Goal: Task Accomplishment & Management: Complete application form

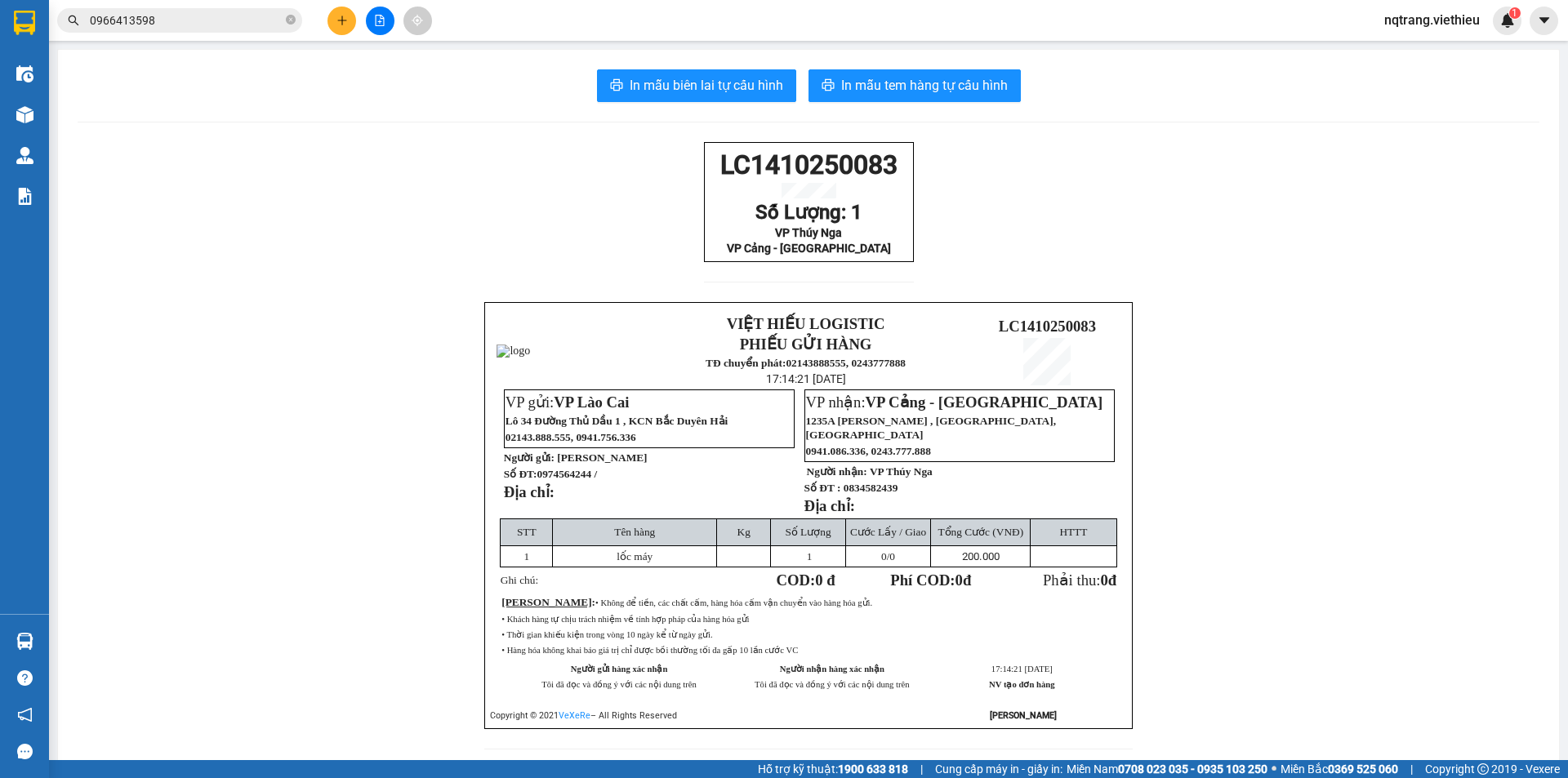
drag, startPoint x: 235, startPoint y: 280, endPoint x: 249, endPoint y: 254, distance: 29.5
click at [235, 279] on div "LC1410250083 Số Lượng: 1 VP Thúy Nga VP Cảng - [GEOGRAPHIC_DATA] VIỆT HIẾU LOGI…" at bounding box center [808, 455] width 1462 height 628
click at [344, 20] on icon "plus" at bounding box center [341, 19] width 9 height 1
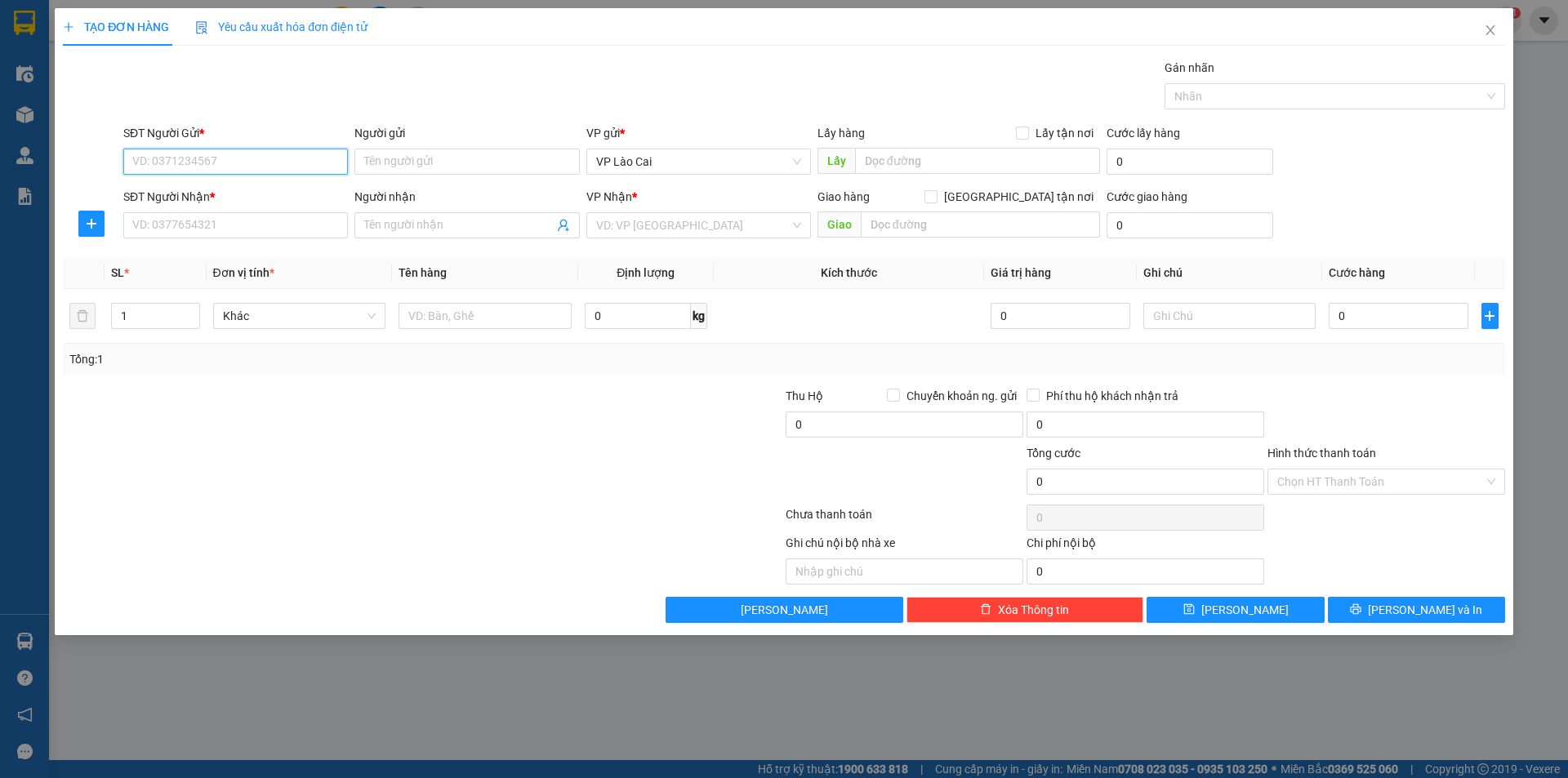
click at [292, 162] on input "SĐT Người Gửi *" at bounding box center [235, 161] width 225 height 26
click at [486, 162] on input "Người gửi" at bounding box center [467, 161] width 225 height 26
click at [244, 167] on input "SĐT Người Gửi *" at bounding box center [235, 161] width 225 height 26
click at [389, 159] on input "Người gửi" at bounding box center [467, 161] width 225 height 26
type input "m"
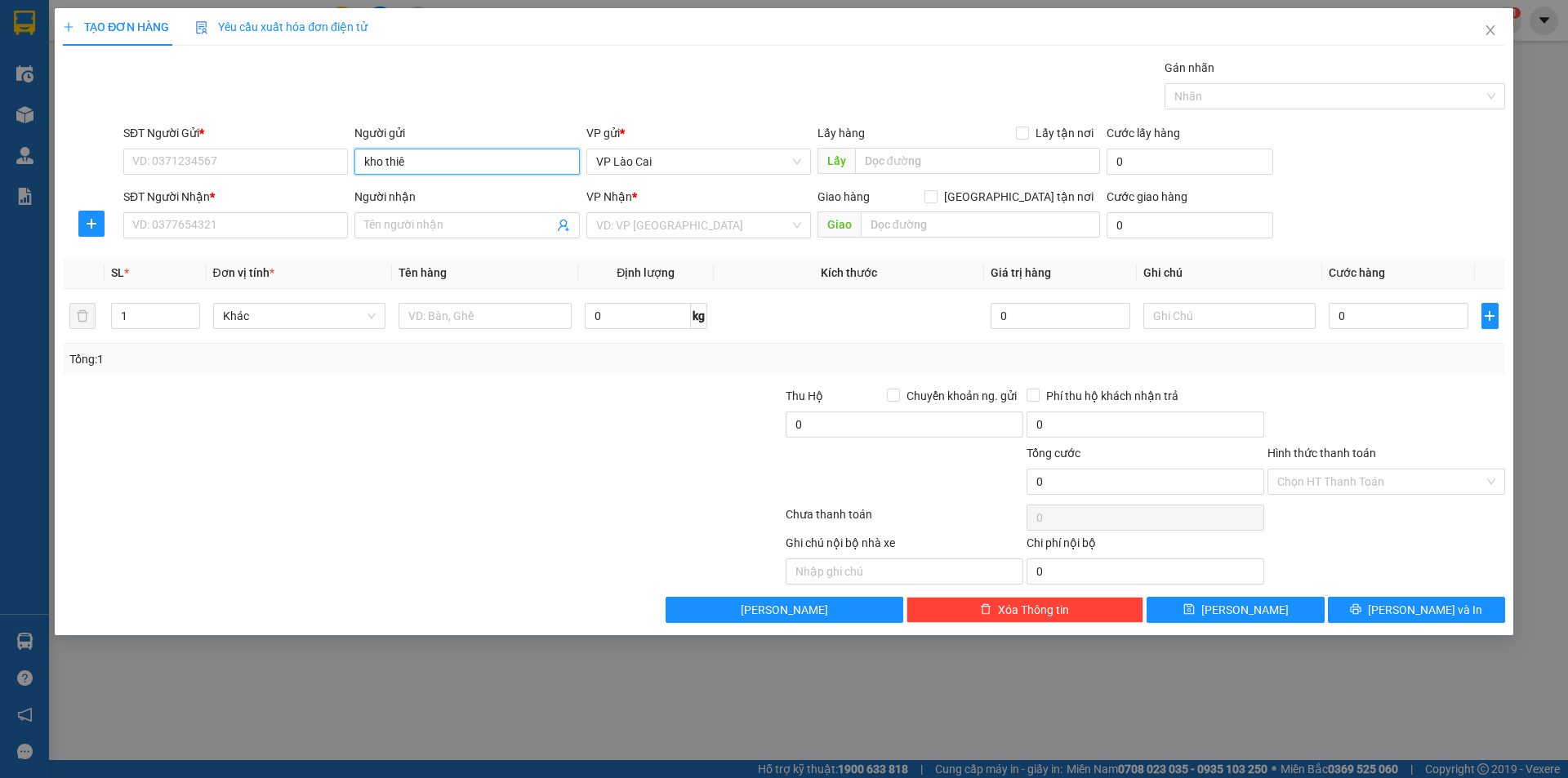
type input "kho thiên"
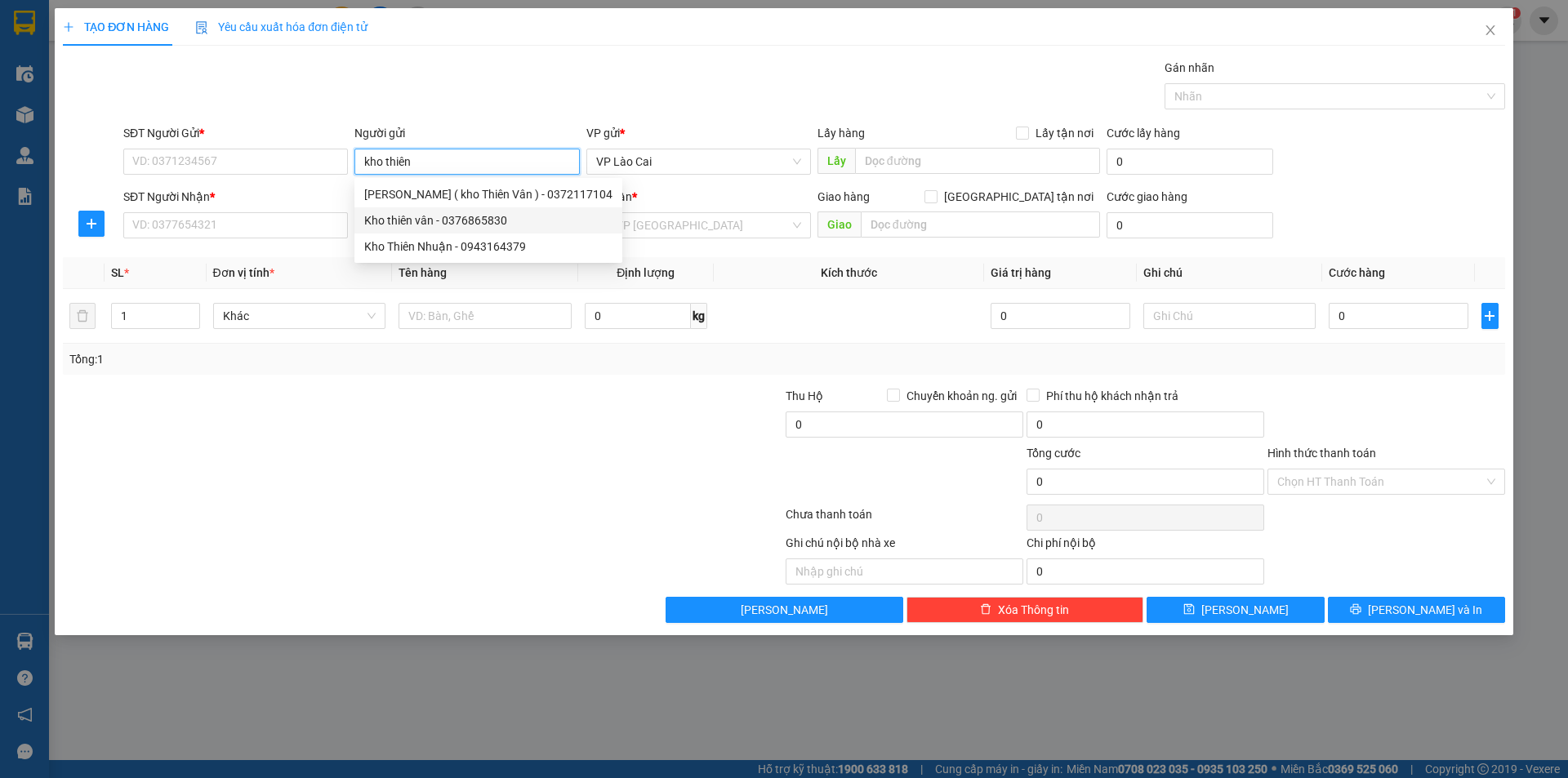
click at [453, 220] on div "Kho thiên vân - 0376865830" at bounding box center [489, 220] width 249 height 18
type input "0376865830"
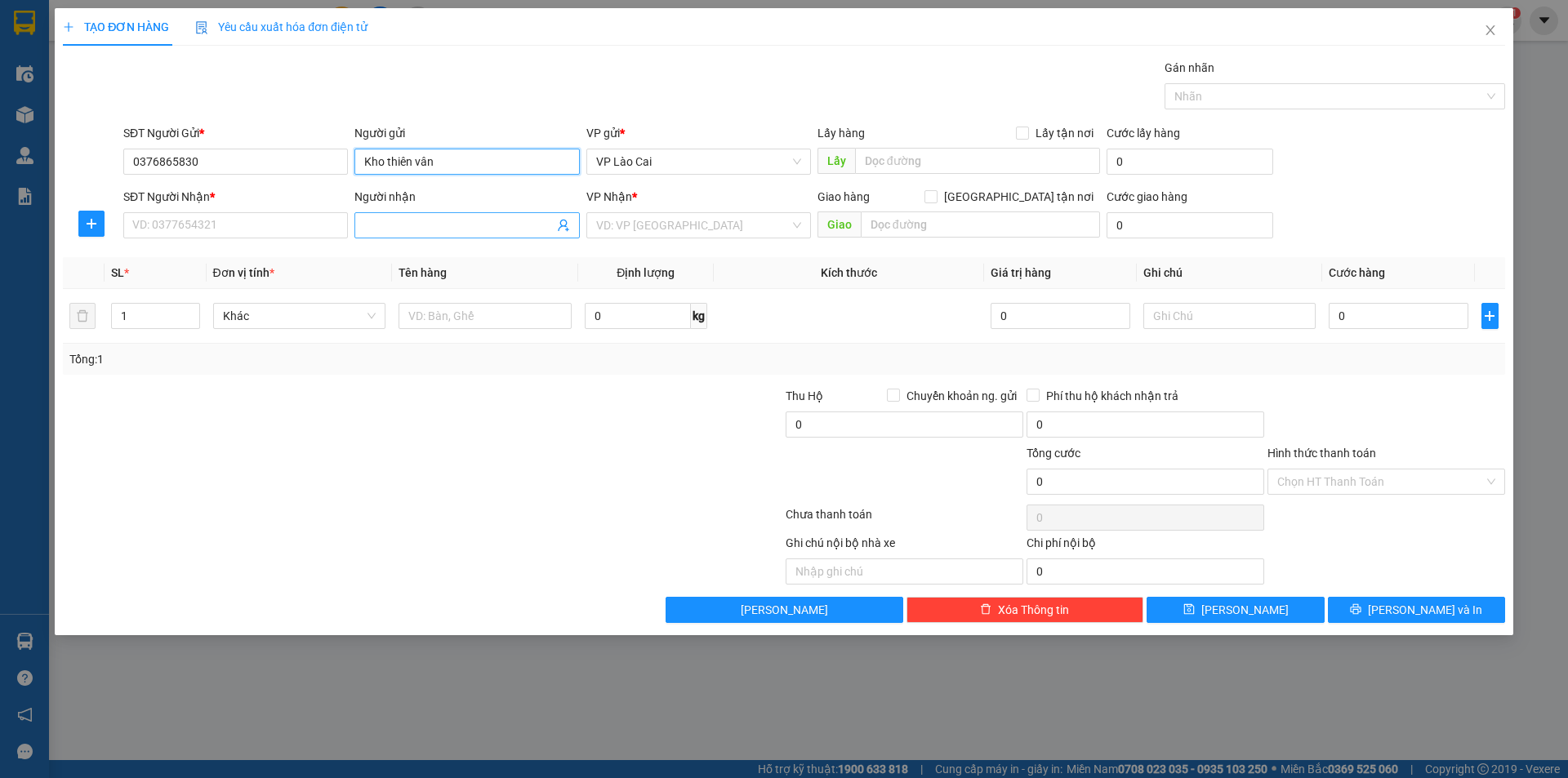
type input "Kho thiên vân"
click at [438, 228] on input "Người nhận" at bounding box center [459, 225] width 189 height 18
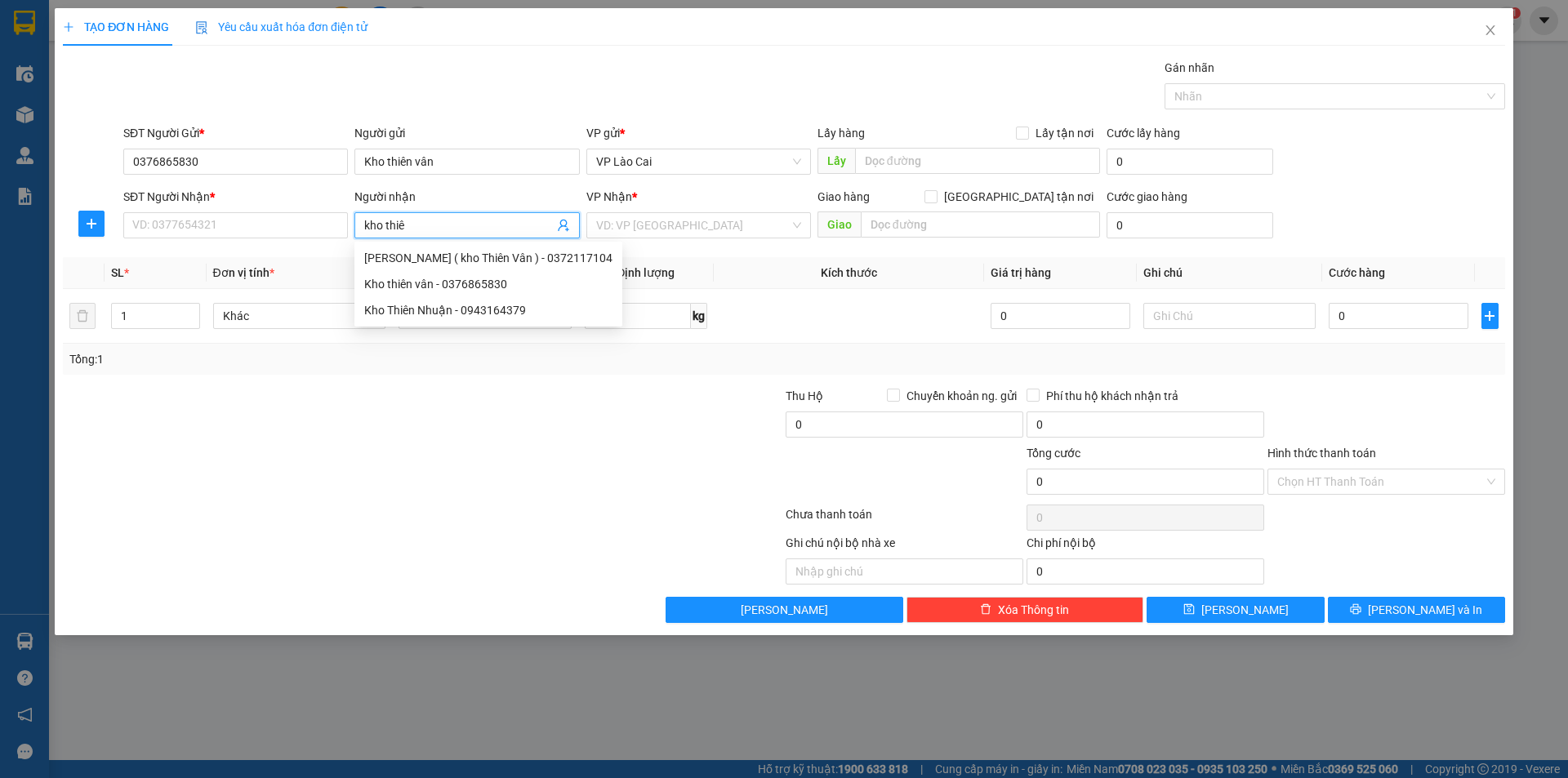
type input "kho thiên"
click at [481, 282] on div "Kho thiên vân - 0376865830" at bounding box center [489, 283] width 249 height 18
type input "0376865830"
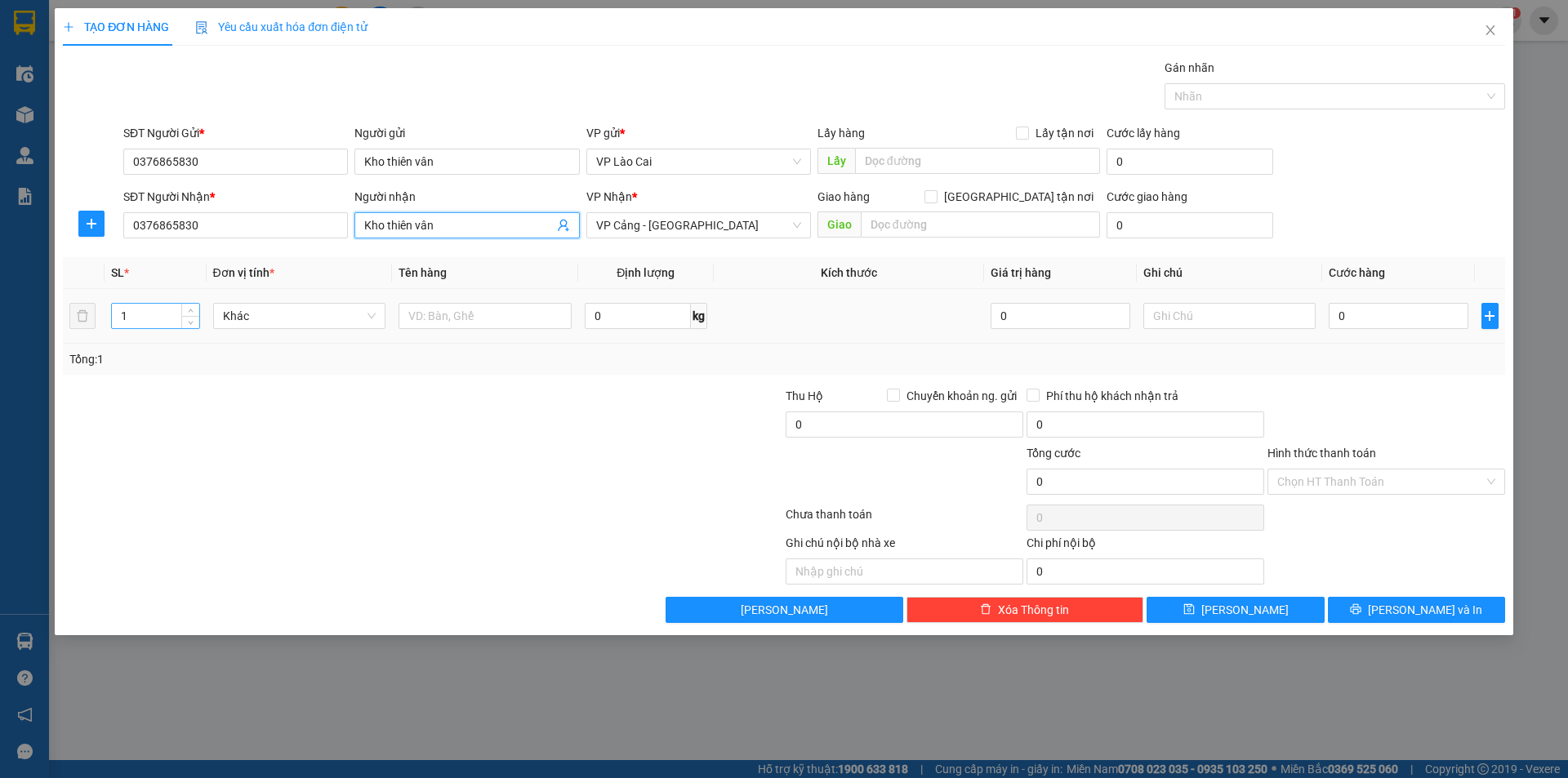
type input "Kho thiên vân"
drag, startPoint x: 155, startPoint y: 318, endPoint x: 76, endPoint y: 334, distance: 80.6
click at [76, 334] on tr "1 Khác 0 kg 0 0" at bounding box center [784, 316] width 1443 height 55
type input "16"
click at [469, 318] on input "text" at bounding box center [485, 315] width 174 height 26
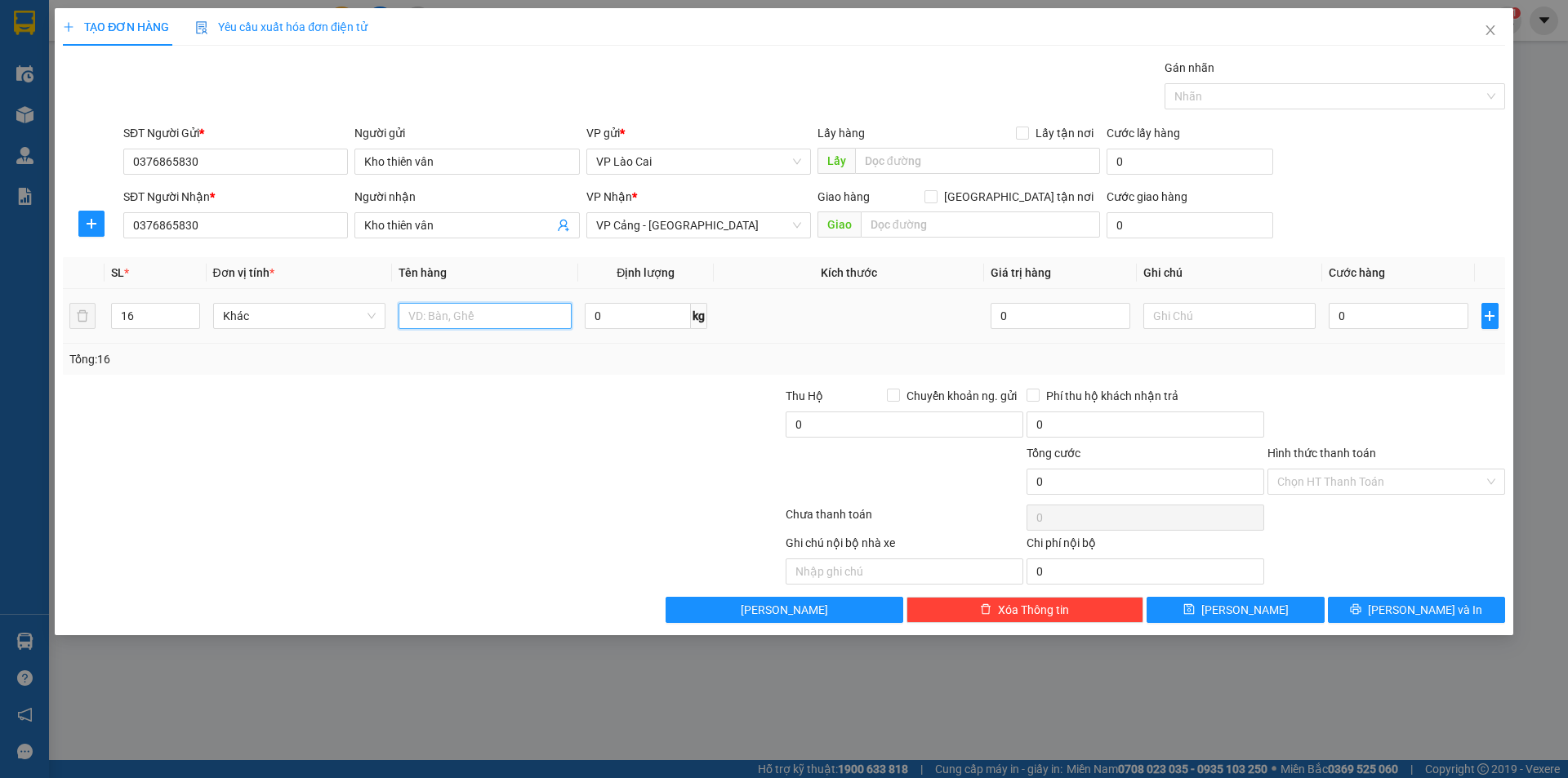
type input "0"
type input "9 sọt + 7 kiện"
click at [1437, 319] on input "0" at bounding box center [1398, 315] width 139 height 26
type input "5"
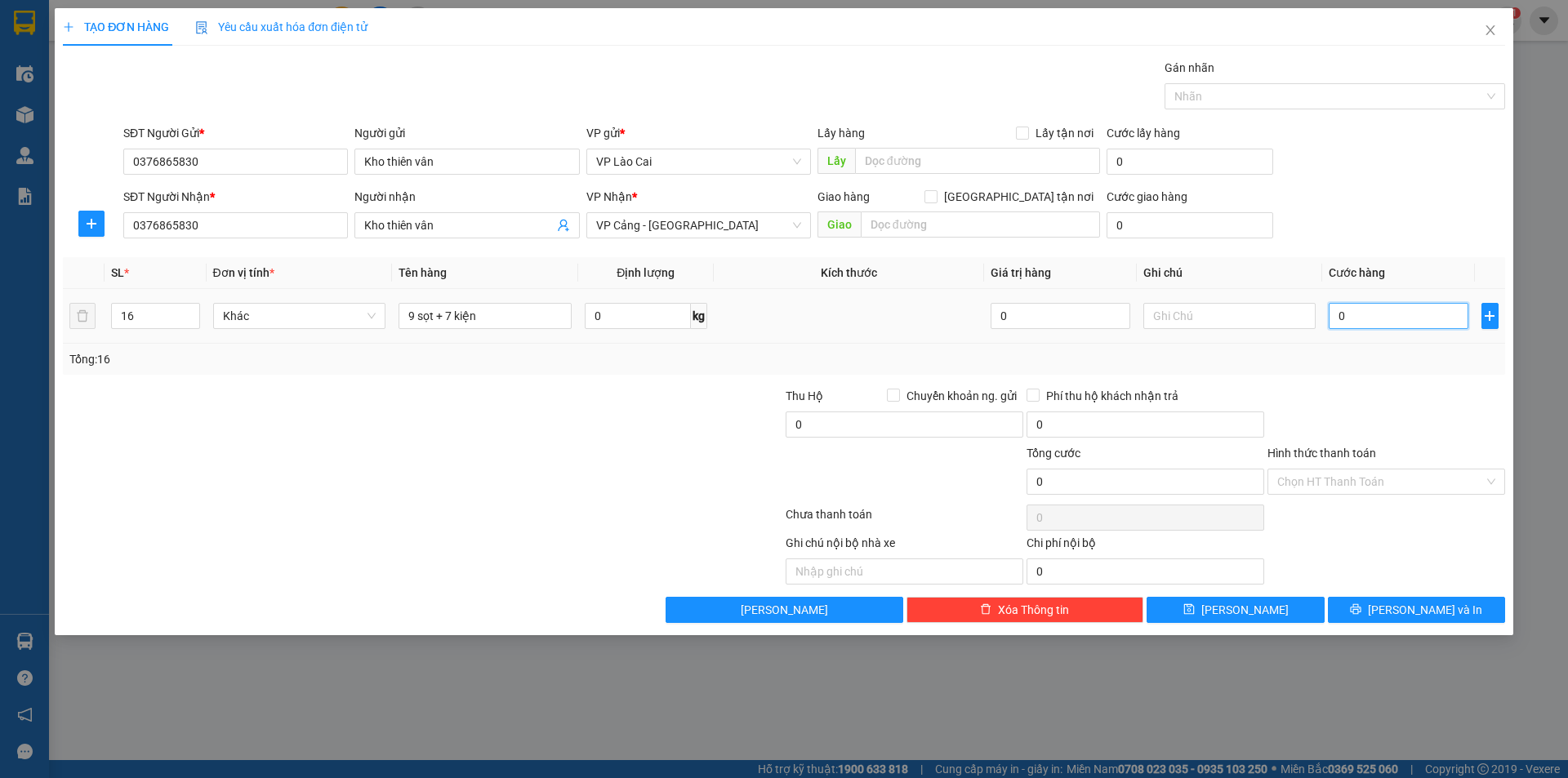
type input "5"
type input "0"
type input "08"
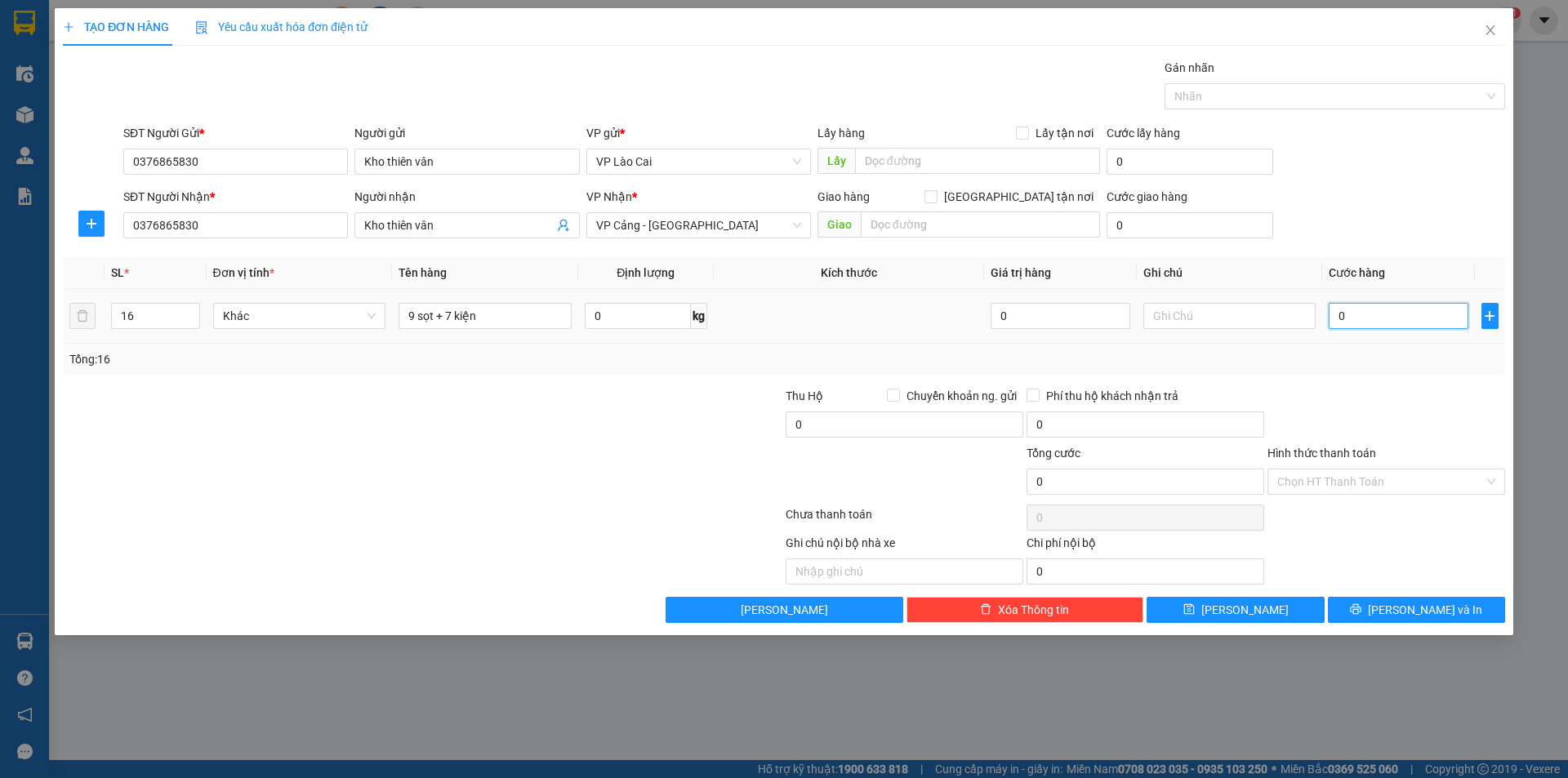
type input "8"
type input "080"
type input "80"
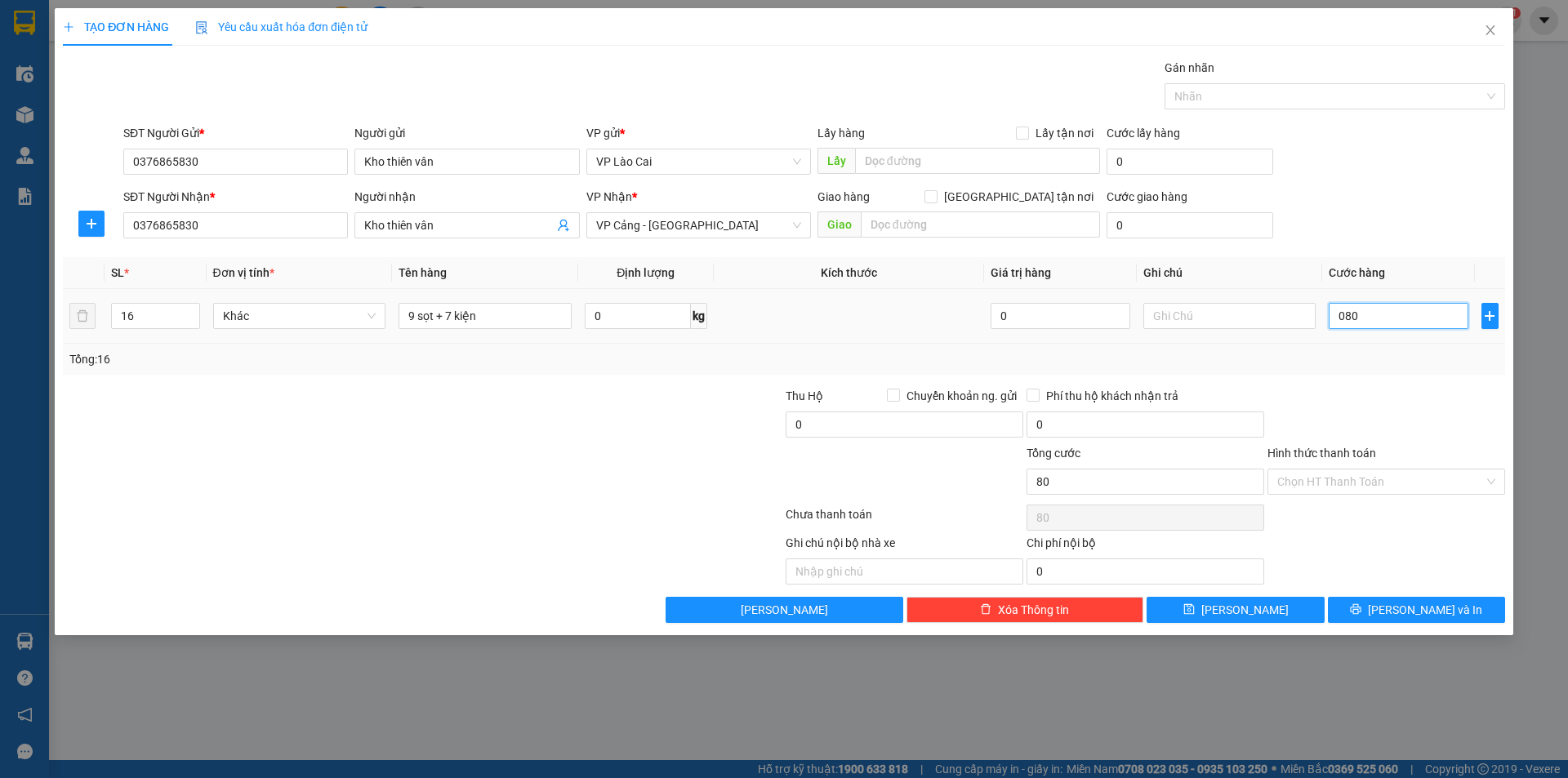
type input "0.800"
type input "800"
drag, startPoint x: 1433, startPoint y: 319, endPoint x: 1296, endPoint y: 329, distance: 137.4
click at [1296, 329] on tr "16 Khác 9 sọt + 7 kiện 0 kg 0 0.800" at bounding box center [784, 316] width 1443 height 55
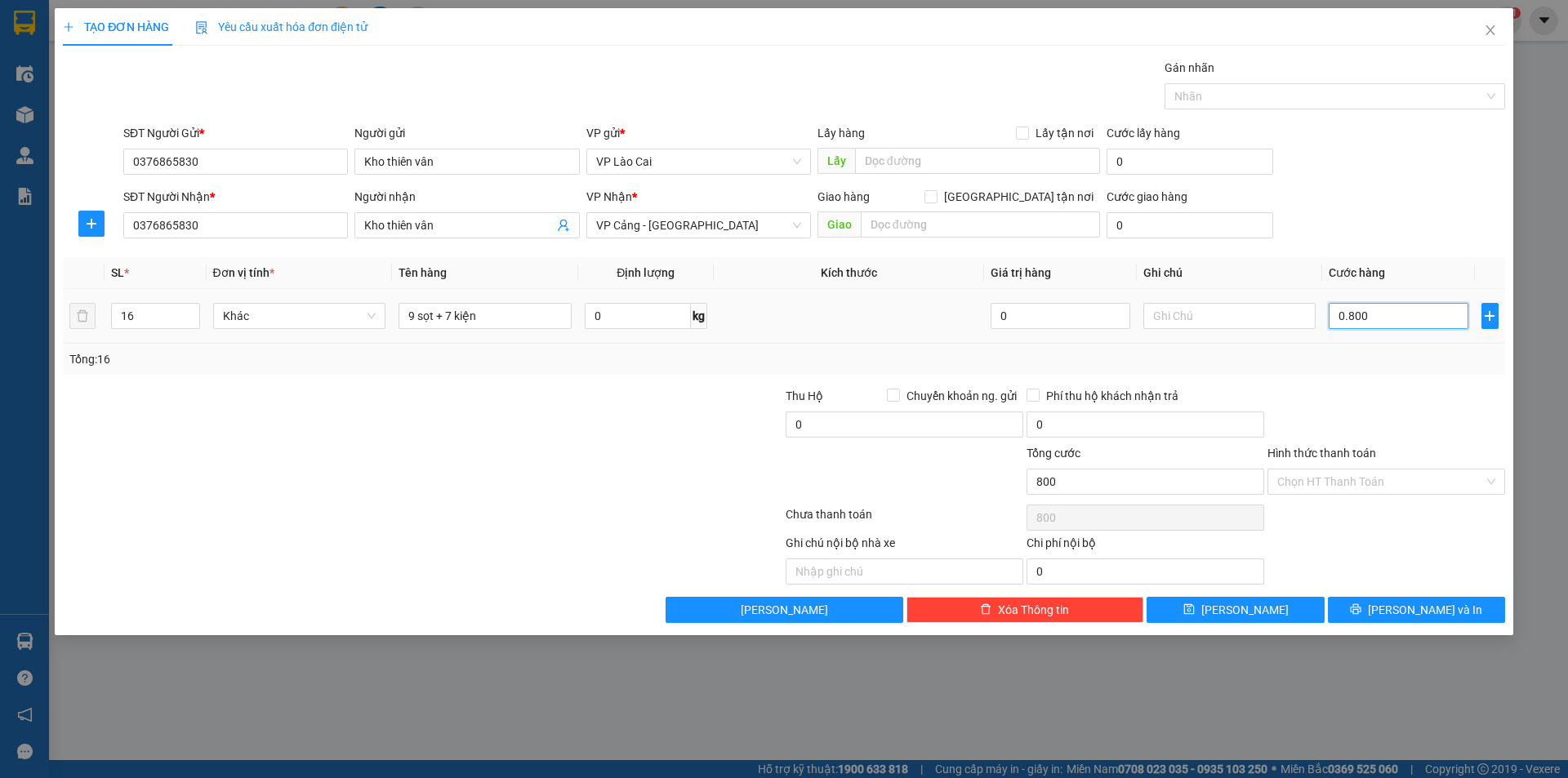
type input "8"
type input "80"
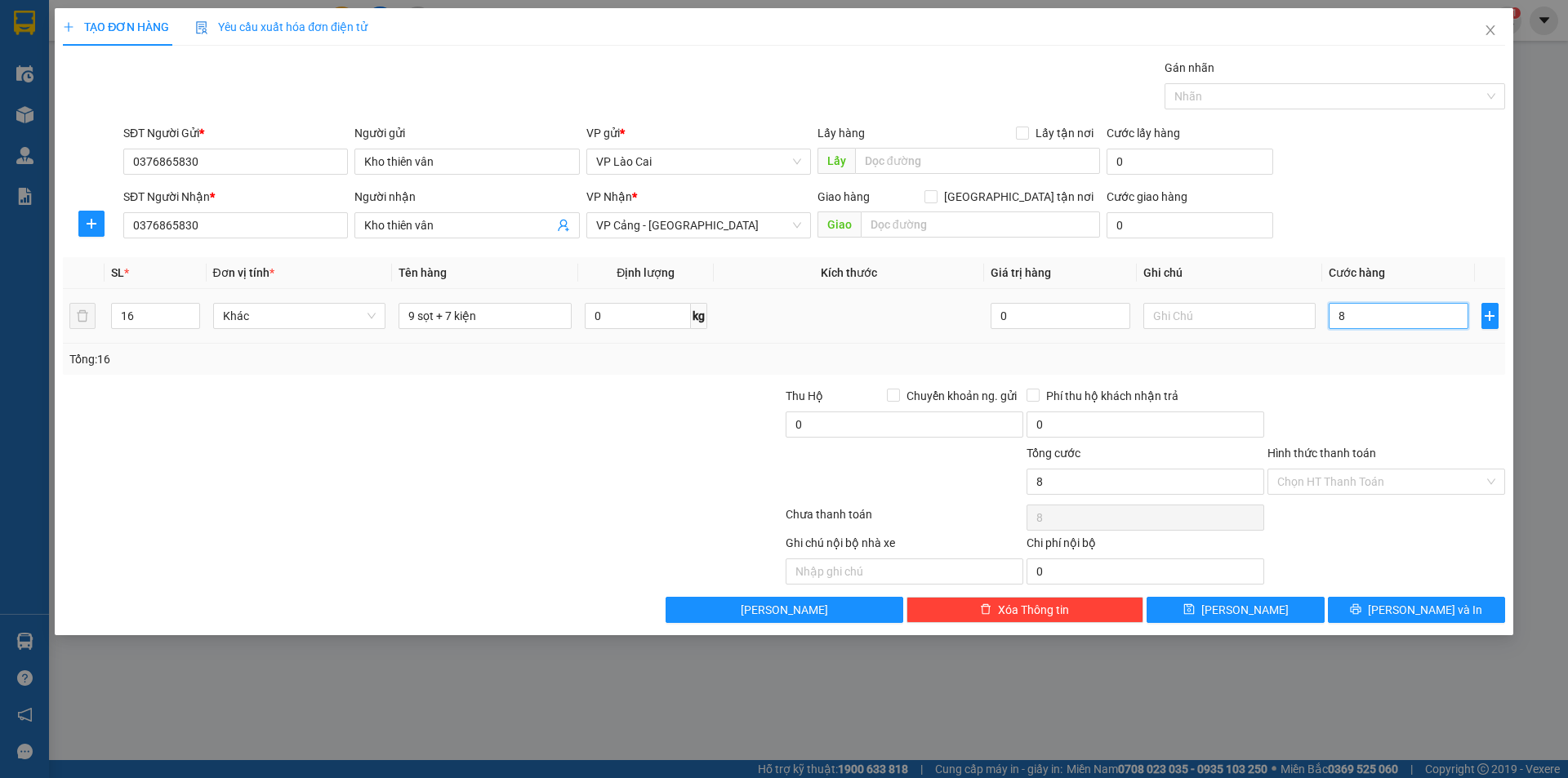
type input "80"
type input "800"
type input "8.000"
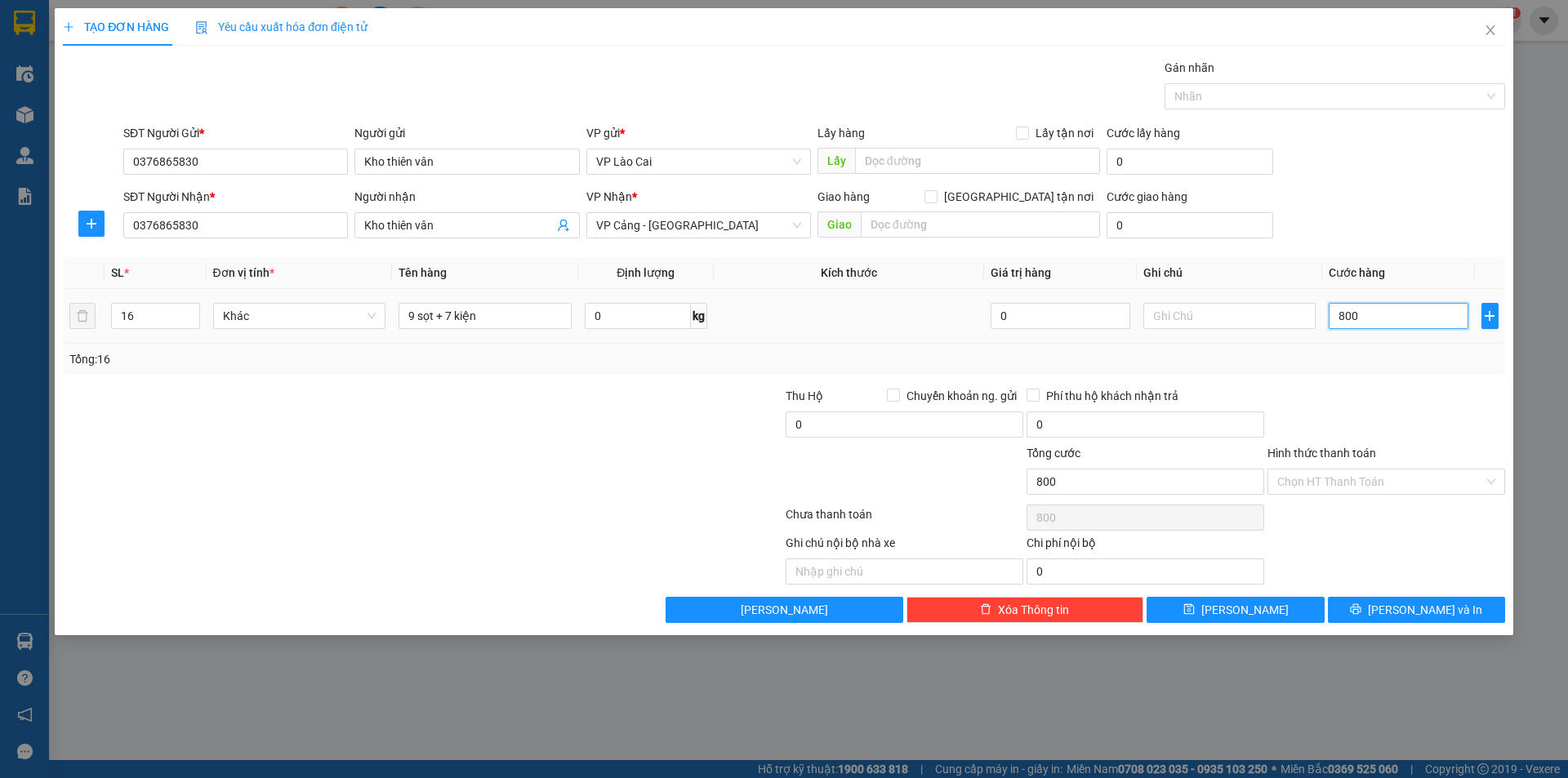
type input "8.000"
type input "80.000"
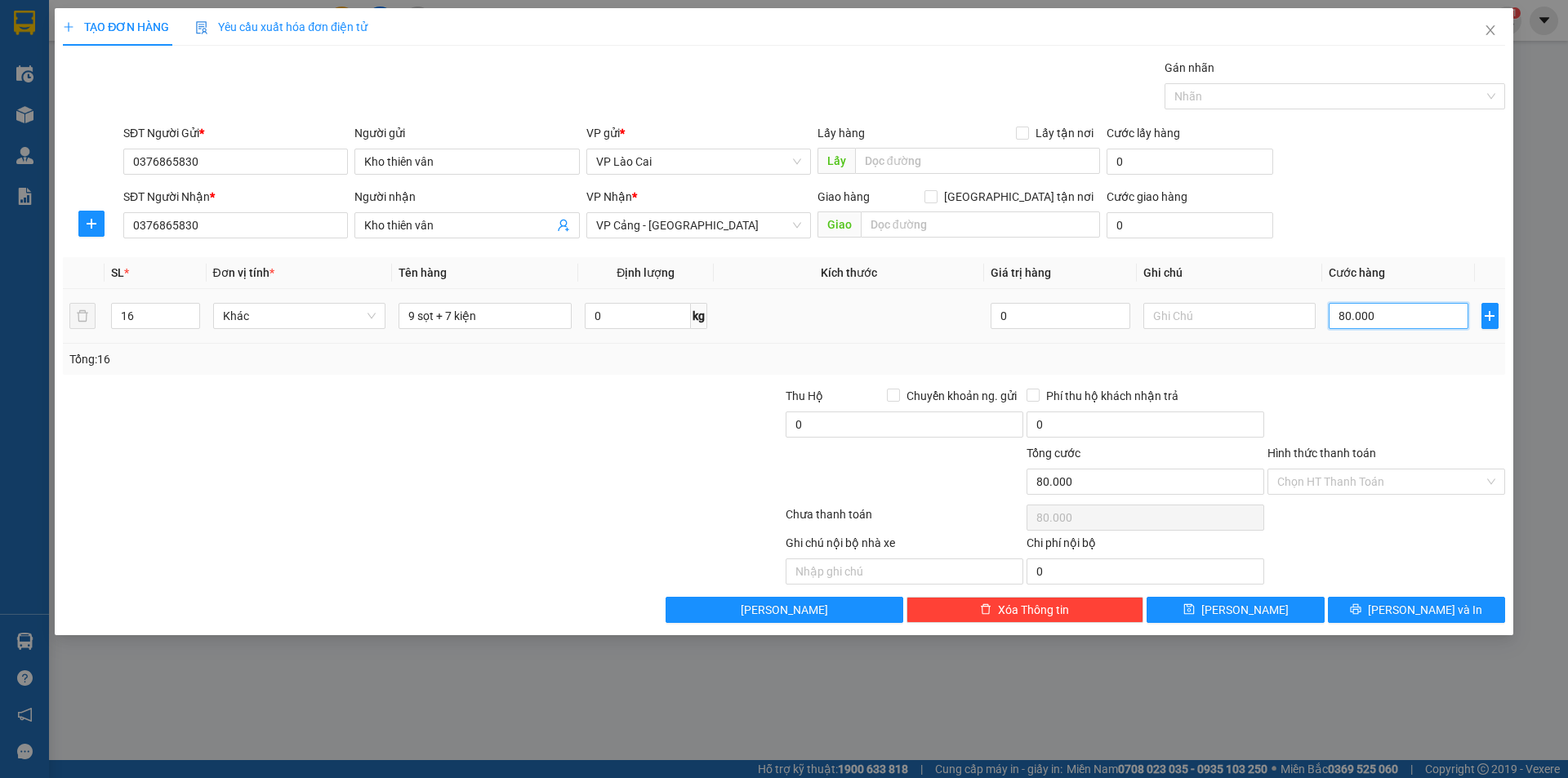
type input "800.000"
click at [1194, 607] on button "[PERSON_NAME]" at bounding box center [1235, 609] width 177 height 26
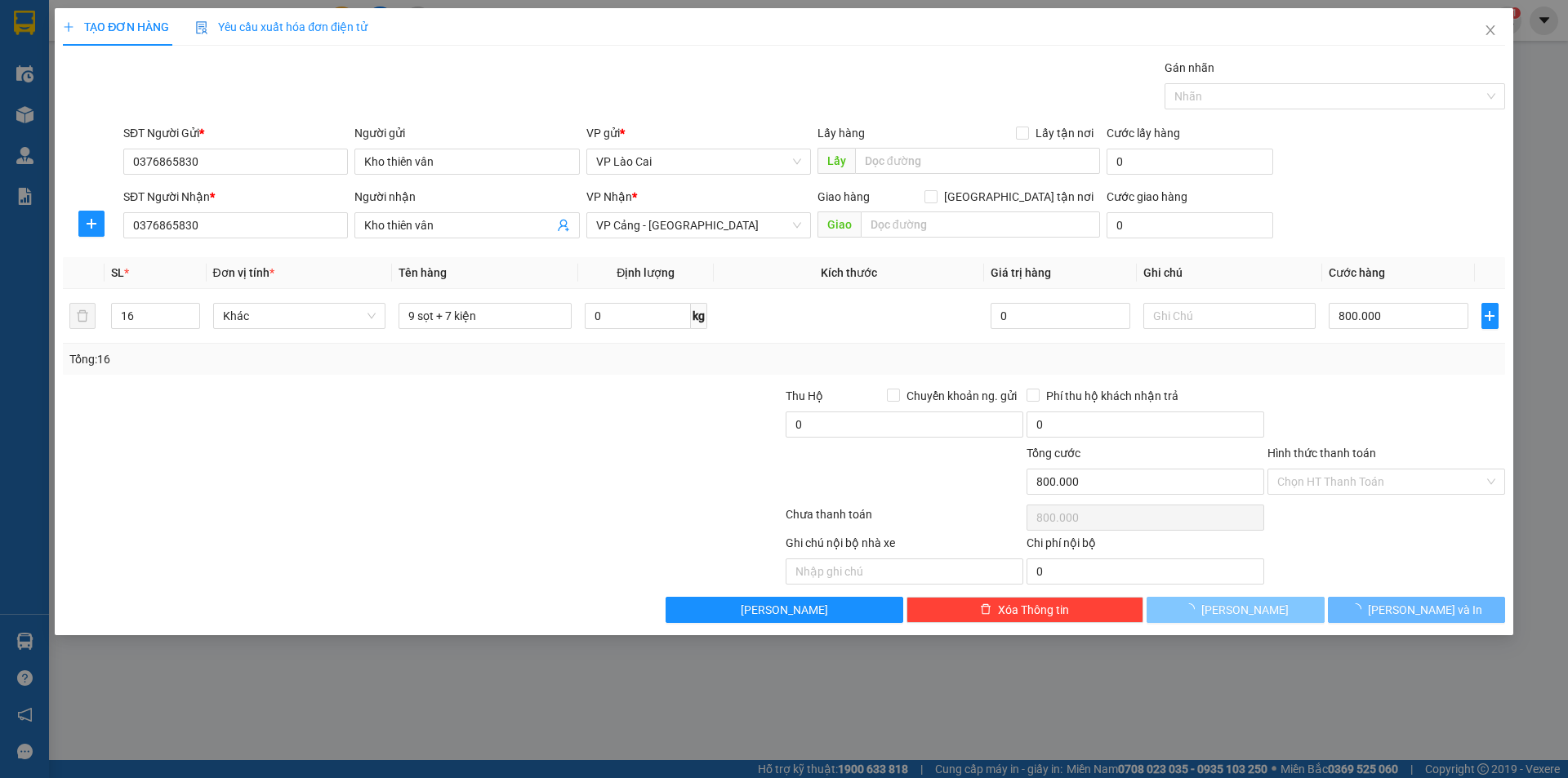
type input "1"
type input "0"
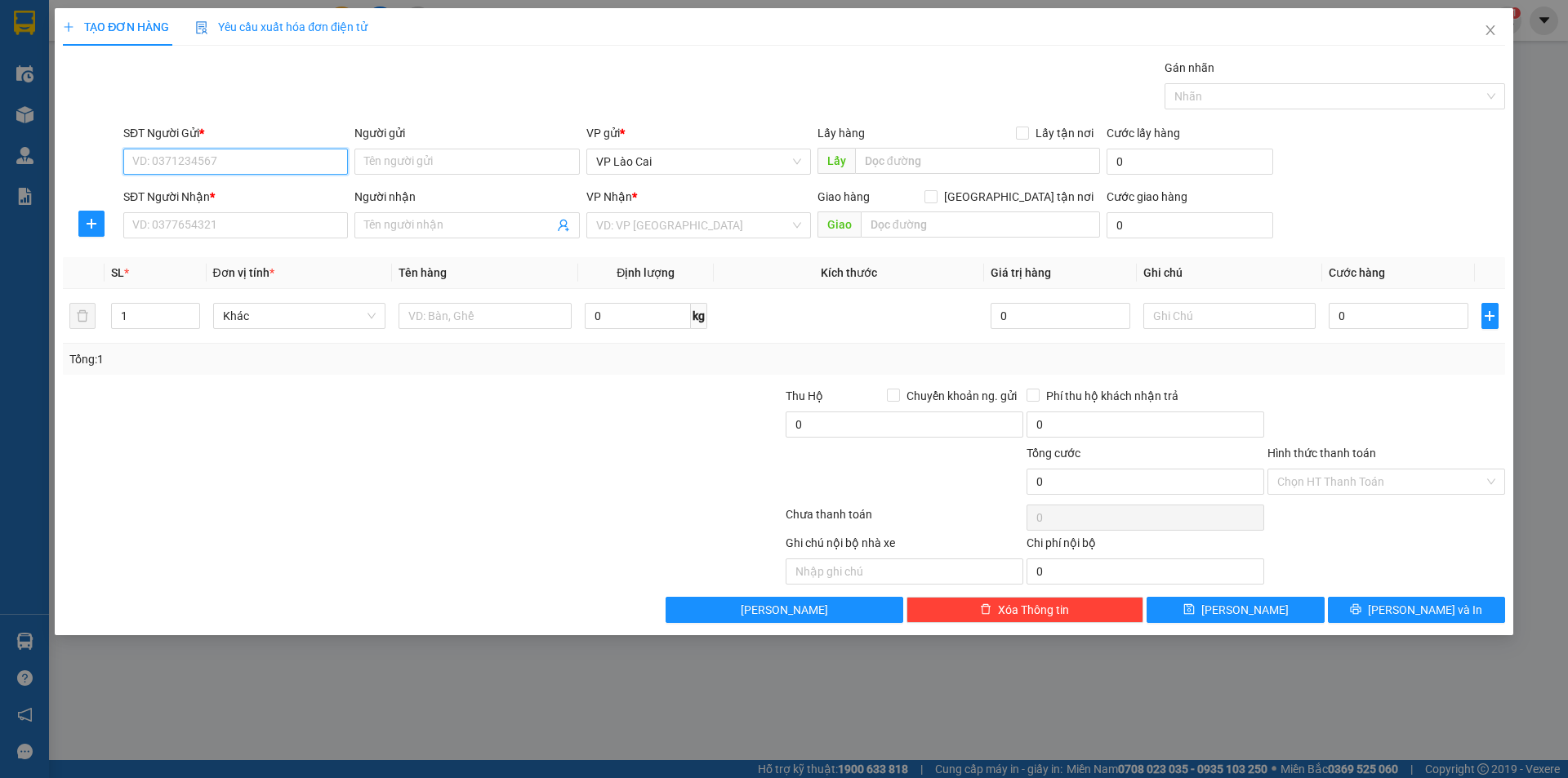
click at [316, 164] on input "SĐT Người Gửi *" at bounding box center [235, 161] width 225 height 26
click at [270, 167] on input "SĐT Người Gửi *" at bounding box center [235, 161] width 225 height 26
type input "0338863529"
click at [402, 157] on input "Người gửi" at bounding box center [467, 161] width 225 height 26
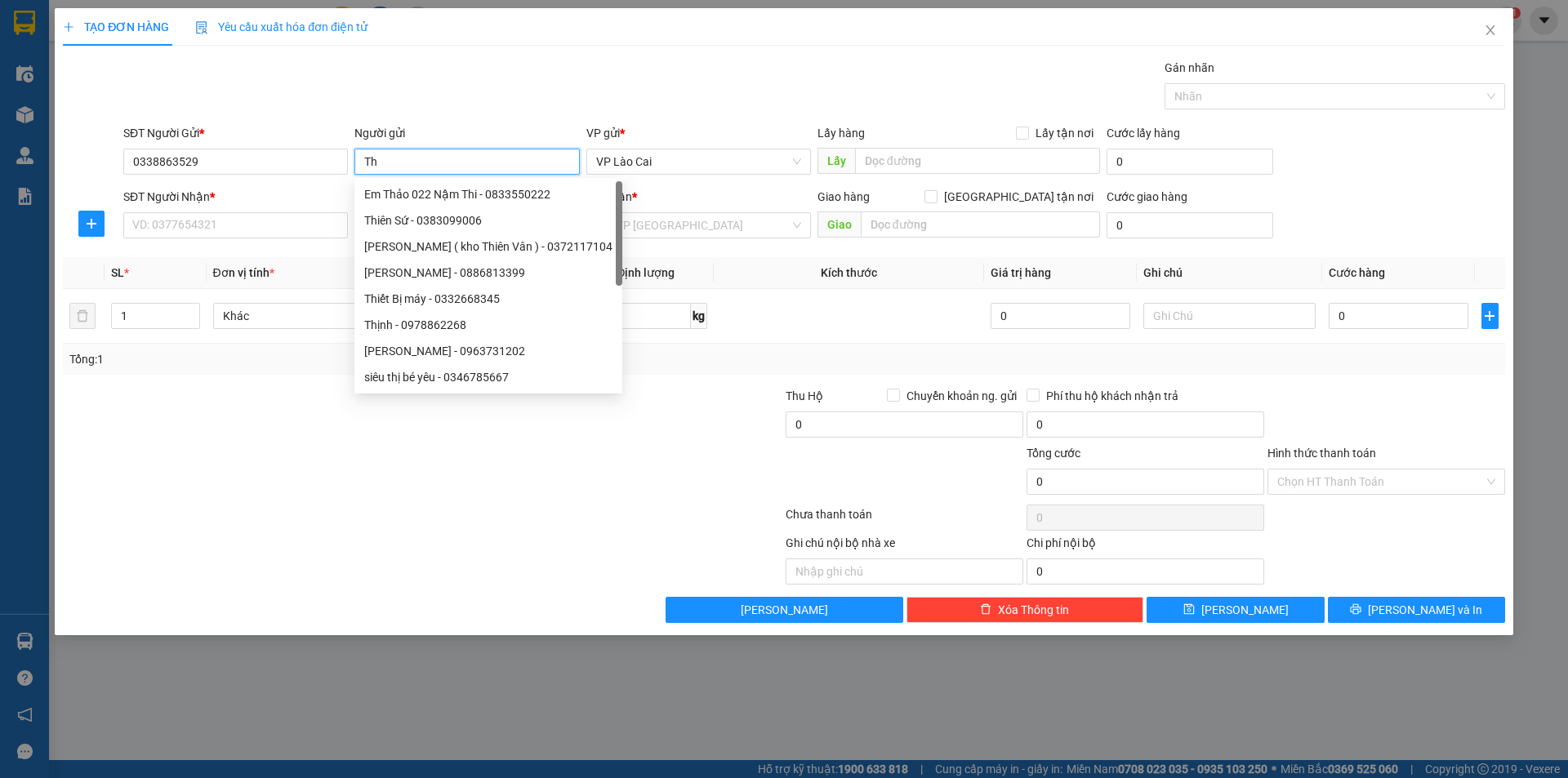
type input "T"
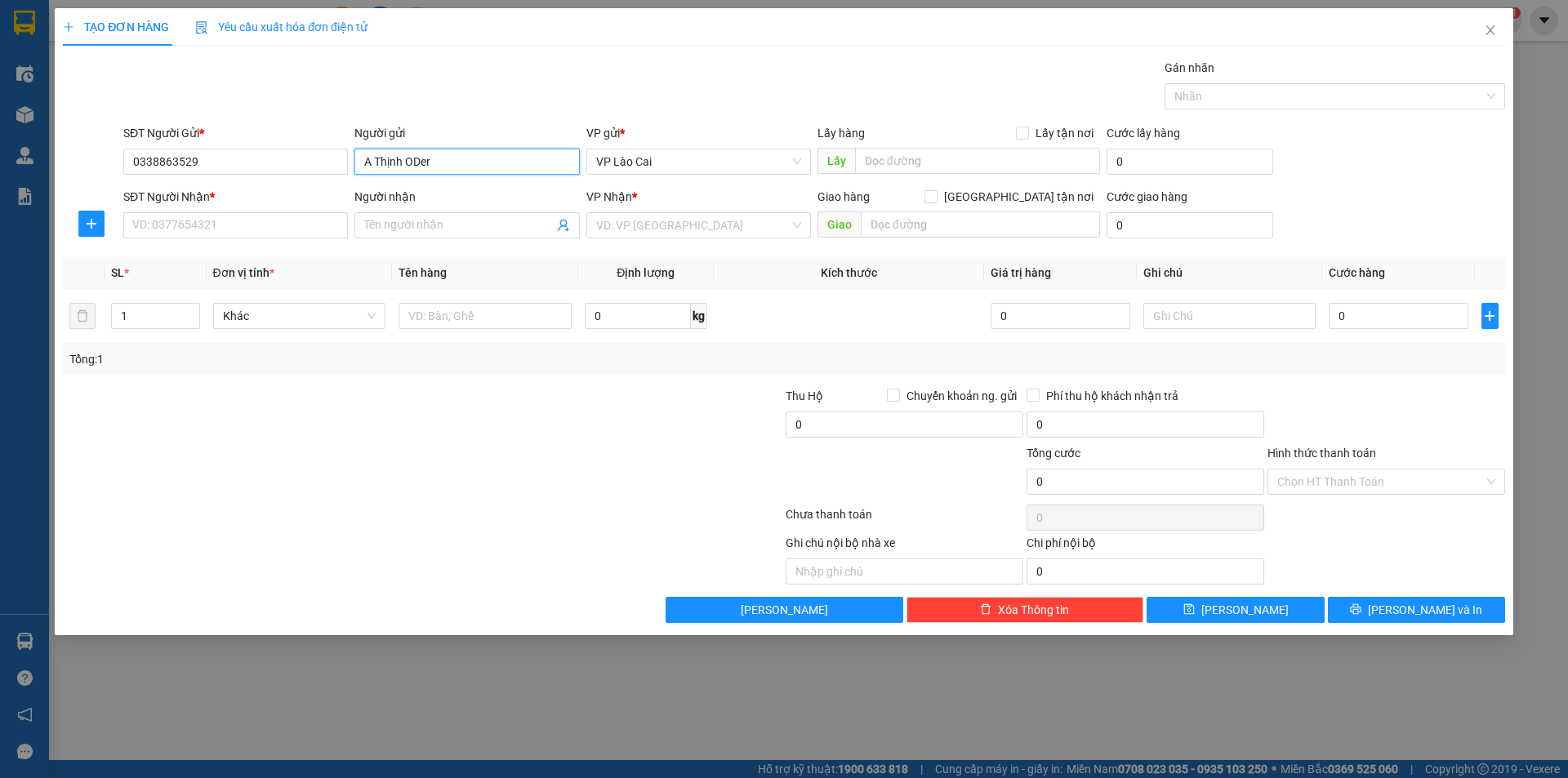
type input "A Thịnh ODer"
click at [216, 537] on div at bounding box center [272, 559] width 421 height 51
drag, startPoint x: 222, startPoint y: 164, endPoint x: 110, endPoint y: 179, distance: 113.0
click at [110, 179] on div "SĐT Người Gửi * 0338863529 0338863529 Người gửi A Thịnh ODer VP gửi * VP Lào Ca…" at bounding box center [784, 152] width 1446 height 57
click at [153, 223] on input "SĐT Người Nhận *" at bounding box center [235, 225] width 225 height 26
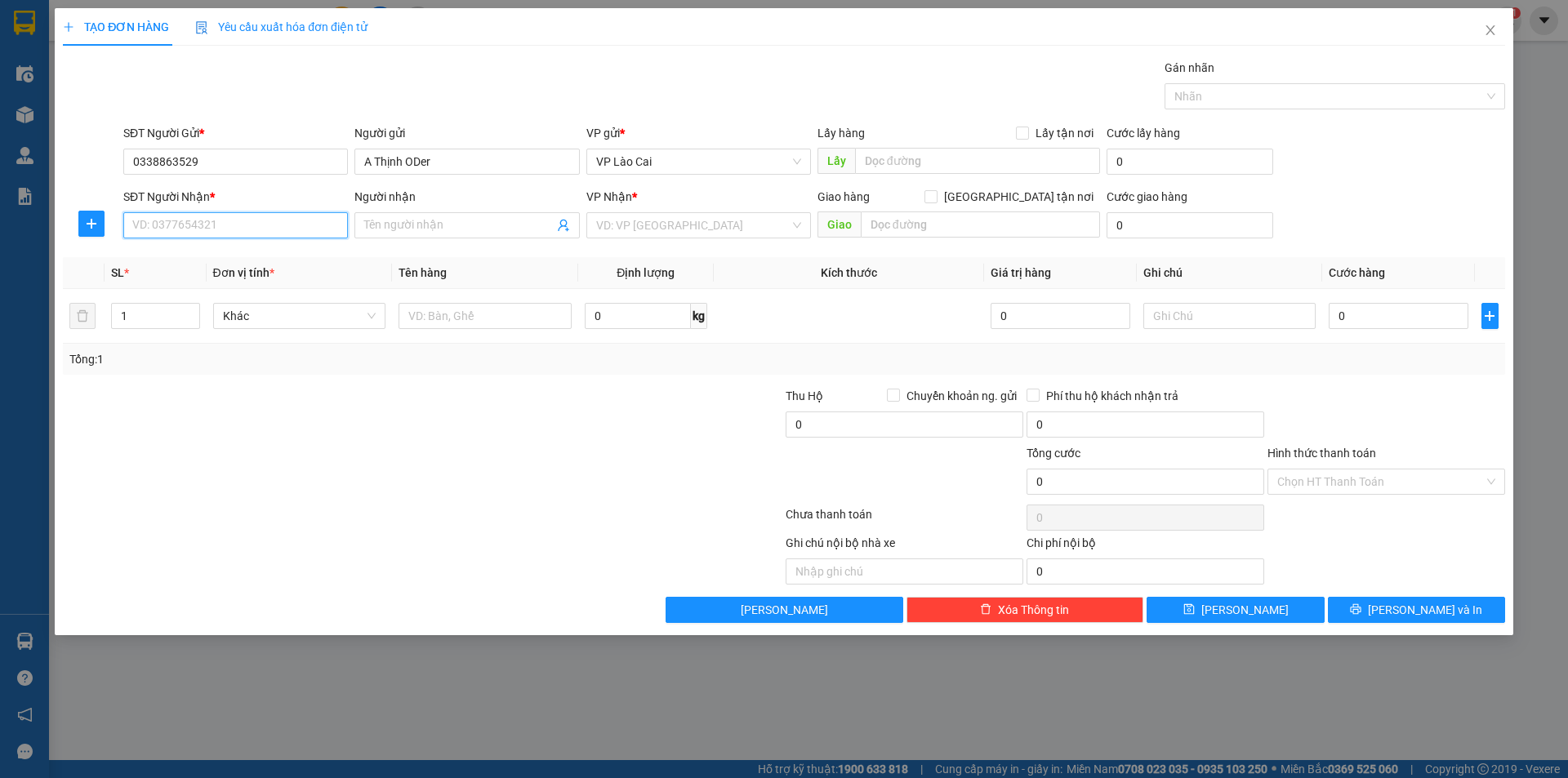
paste input "0338863529"
type input "0338863529"
drag, startPoint x: 449, startPoint y: 161, endPoint x: 330, endPoint y: 179, distance: 120.4
click at [330, 179] on div "SĐT Người Gửi * 0338863529 Người gửi A Thịnh ODer A Thịnh ODer VP gửi * VP Lào …" at bounding box center [815, 152] width 1389 height 57
click at [379, 222] on input "Người nhận" at bounding box center [459, 225] width 189 height 18
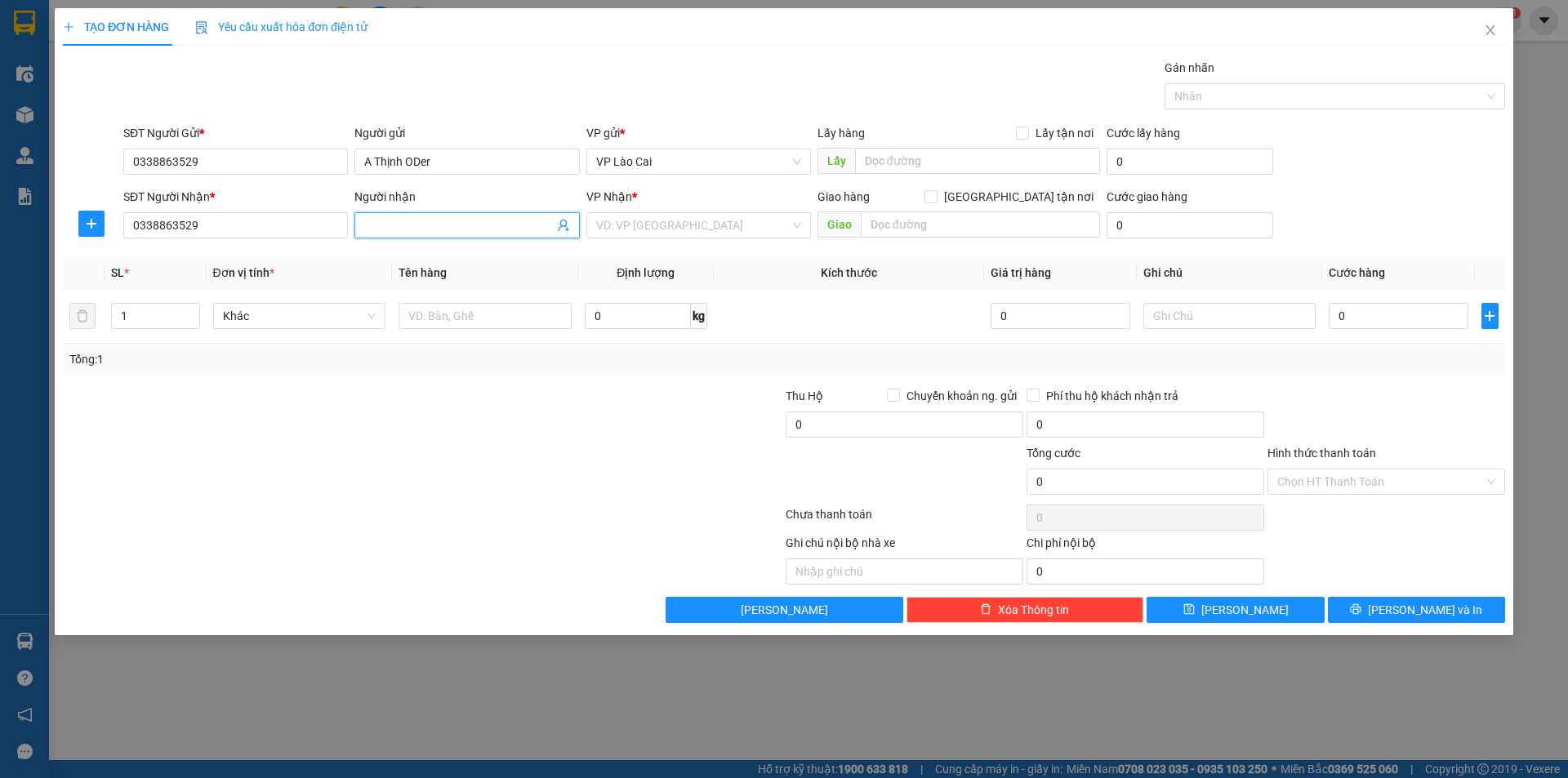
paste input "A Thịnh ODer"
type input "A Thịnh ODer"
click at [709, 219] on input "search" at bounding box center [692, 225] width 194 height 24
click at [708, 219] on input "18 [GEOGRAPHIC_DATA]" at bounding box center [692, 225] width 194 height 24
drag, startPoint x: 650, startPoint y: 224, endPoint x: 540, endPoint y: 227, distance: 110.0
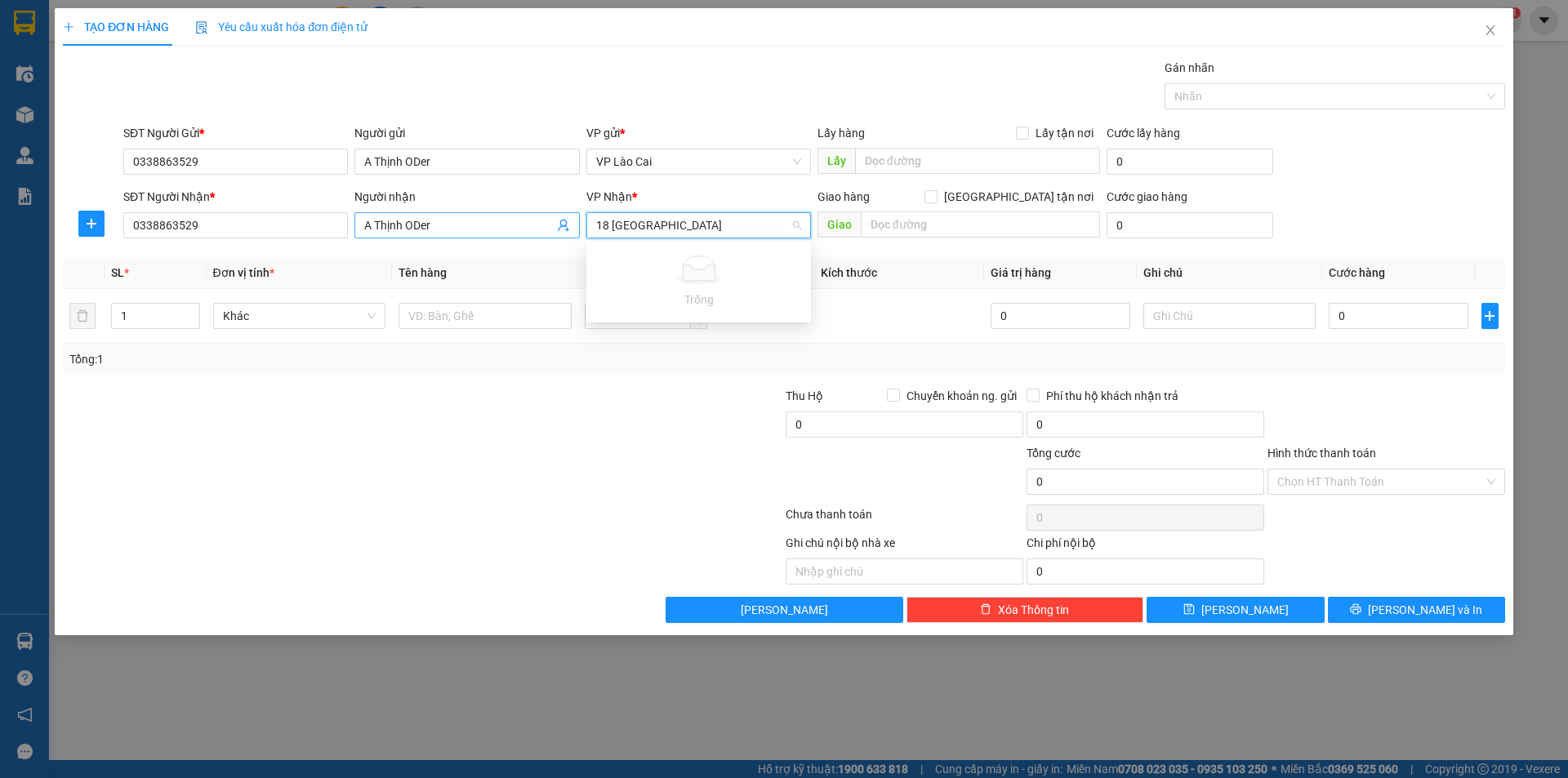
click at [540, 227] on div "SĐT Người Nhận * 0338863529 Người nhận A Thịnh ODer VP Nhận * 18 [GEOGRAPHIC_DA…" at bounding box center [815, 216] width 1389 height 57
type input "cảng"
drag, startPoint x: 660, startPoint y: 256, endPoint x: 880, endPoint y: 228, distance: 221.8
click at [662, 255] on div "VP Cảng - [GEOGRAPHIC_DATA]" at bounding box center [698, 257] width 205 height 18
click at [920, 228] on input "text" at bounding box center [981, 224] width 239 height 26
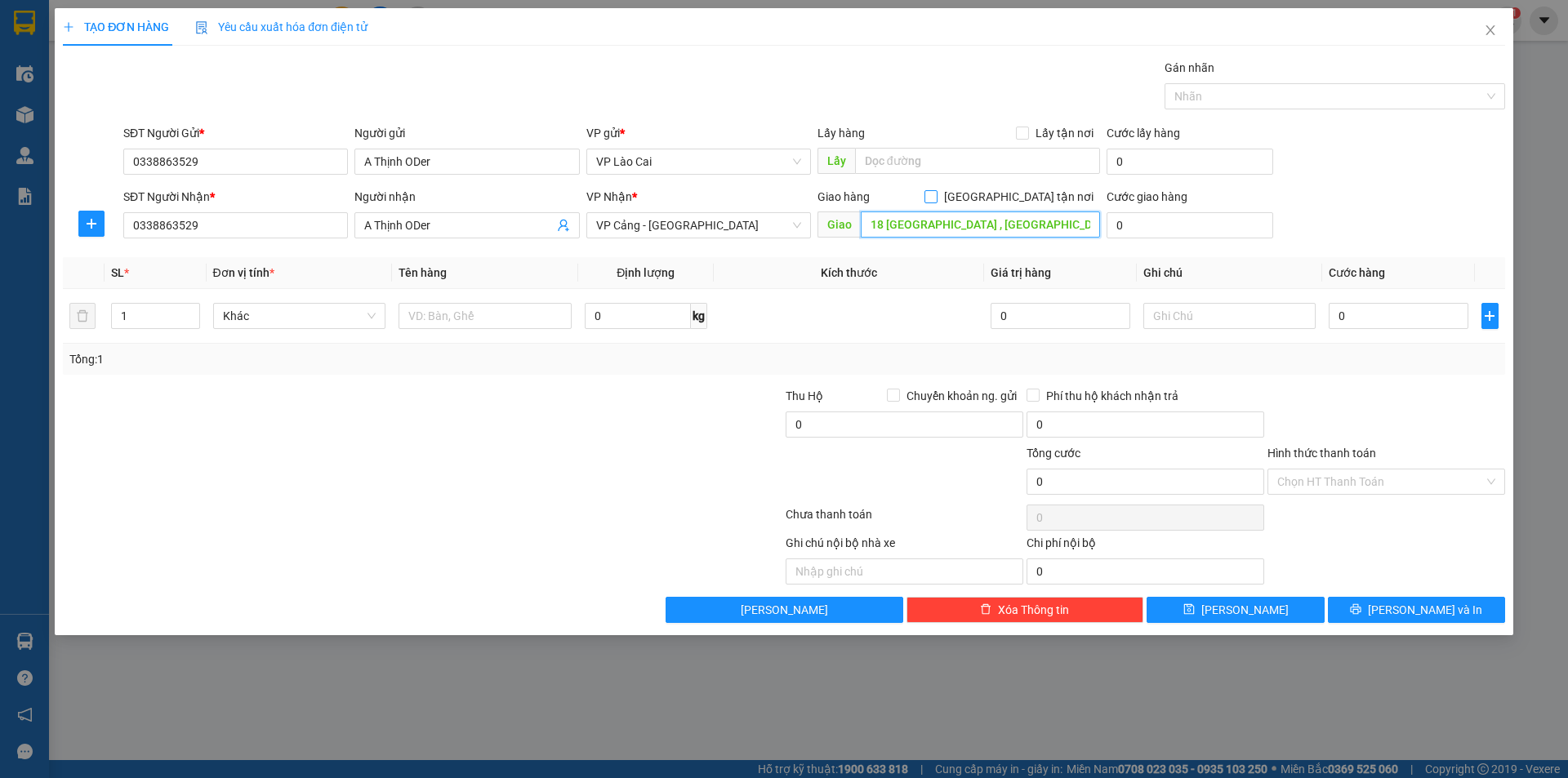
type input "18 [GEOGRAPHIC_DATA] , [GEOGRAPHIC_DATA], HN"
click at [936, 201] on input "[GEOGRAPHIC_DATA] tận nơi" at bounding box center [931, 196] width 12 height 12
checkbox input "true"
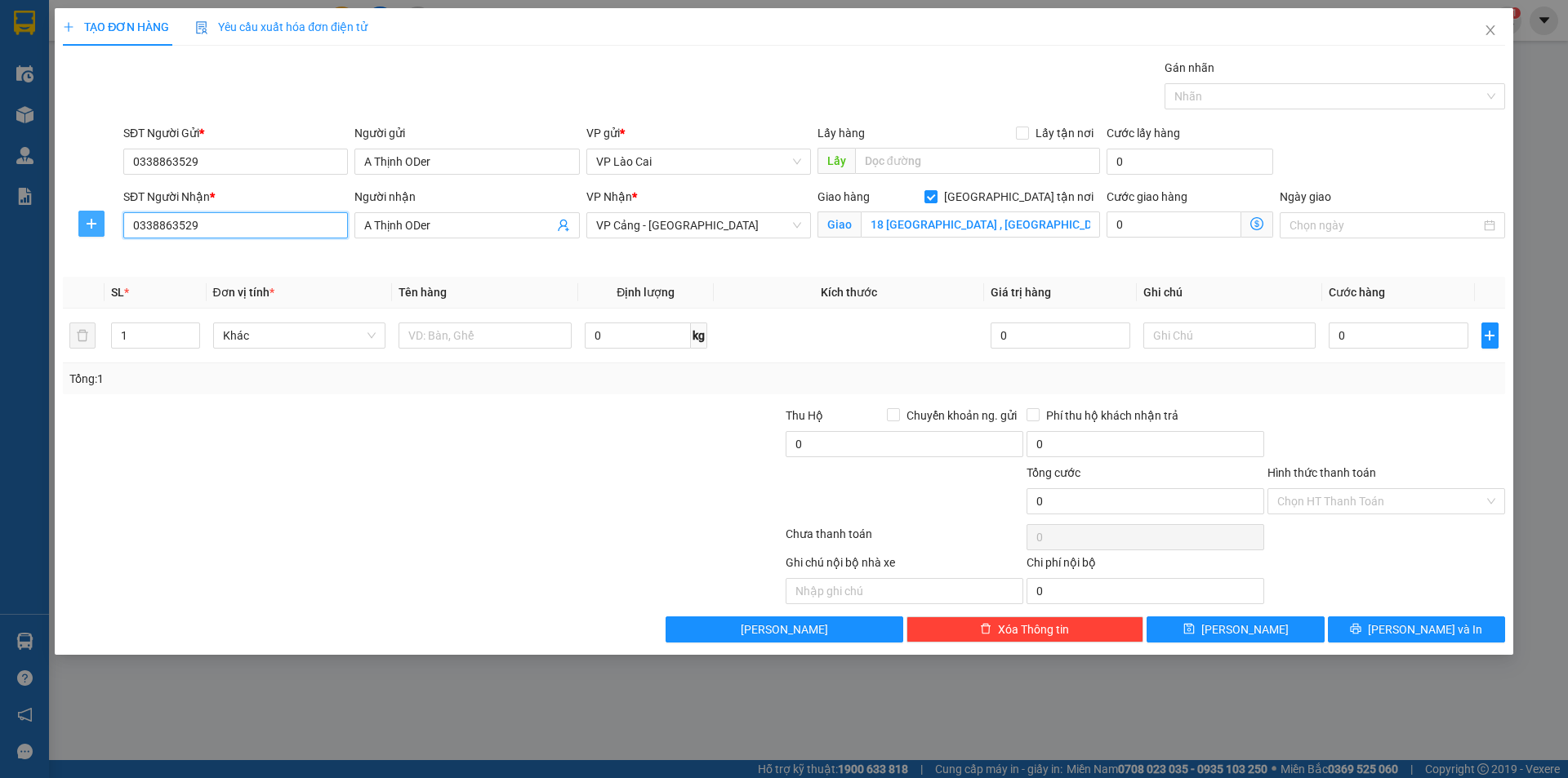
drag, startPoint x: 210, startPoint y: 228, endPoint x: 90, endPoint y: 229, distance: 120.0
click at [90, 229] on div "SĐT Người Nhận * 0338863529 0338863529 Người nhận A Thịnh ODer VP Nhận * VP Cản…" at bounding box center [784, 227] width 1446 height 77
click at [387, 423] on div at bounding box center [303, 435] width 482 height 57
drag, startPoint x: 171, startPoint y: 332, endPoint x: 69, endPoint y: 350, distance: 103.6
click at [69, 350] on tr "1 Khác 0 kg 0 0" at bounding box center [784, 335] width 1443 height 55
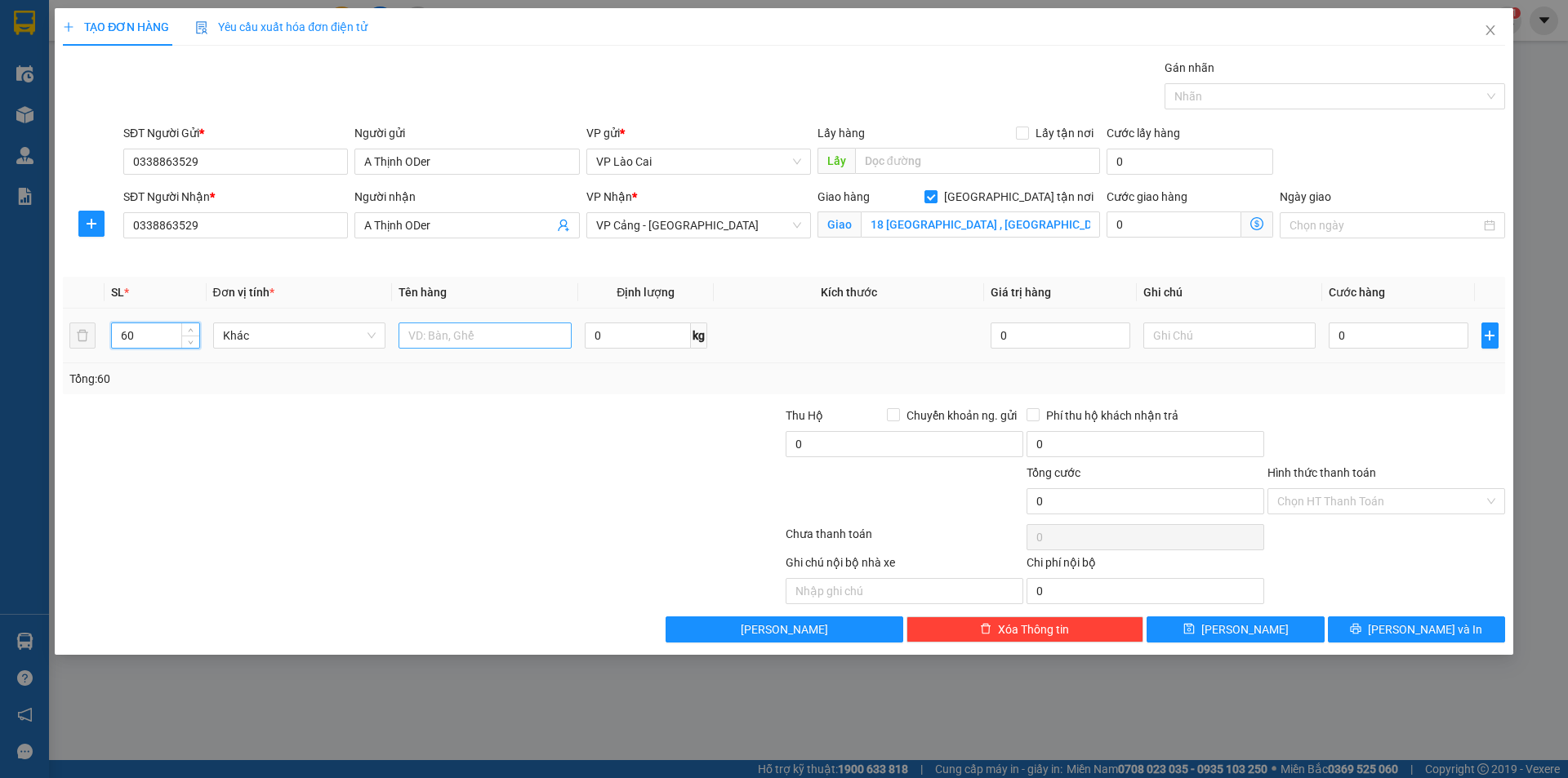
type input "60"
click at [495, 329] on input "text" at bounding box center [485, 335] width 174 height 26
type input "kiện dép khách sạn"
click at [1401, 334] on input "0" at bounding box center [1398, 335] width 139 height 26
type input "1"
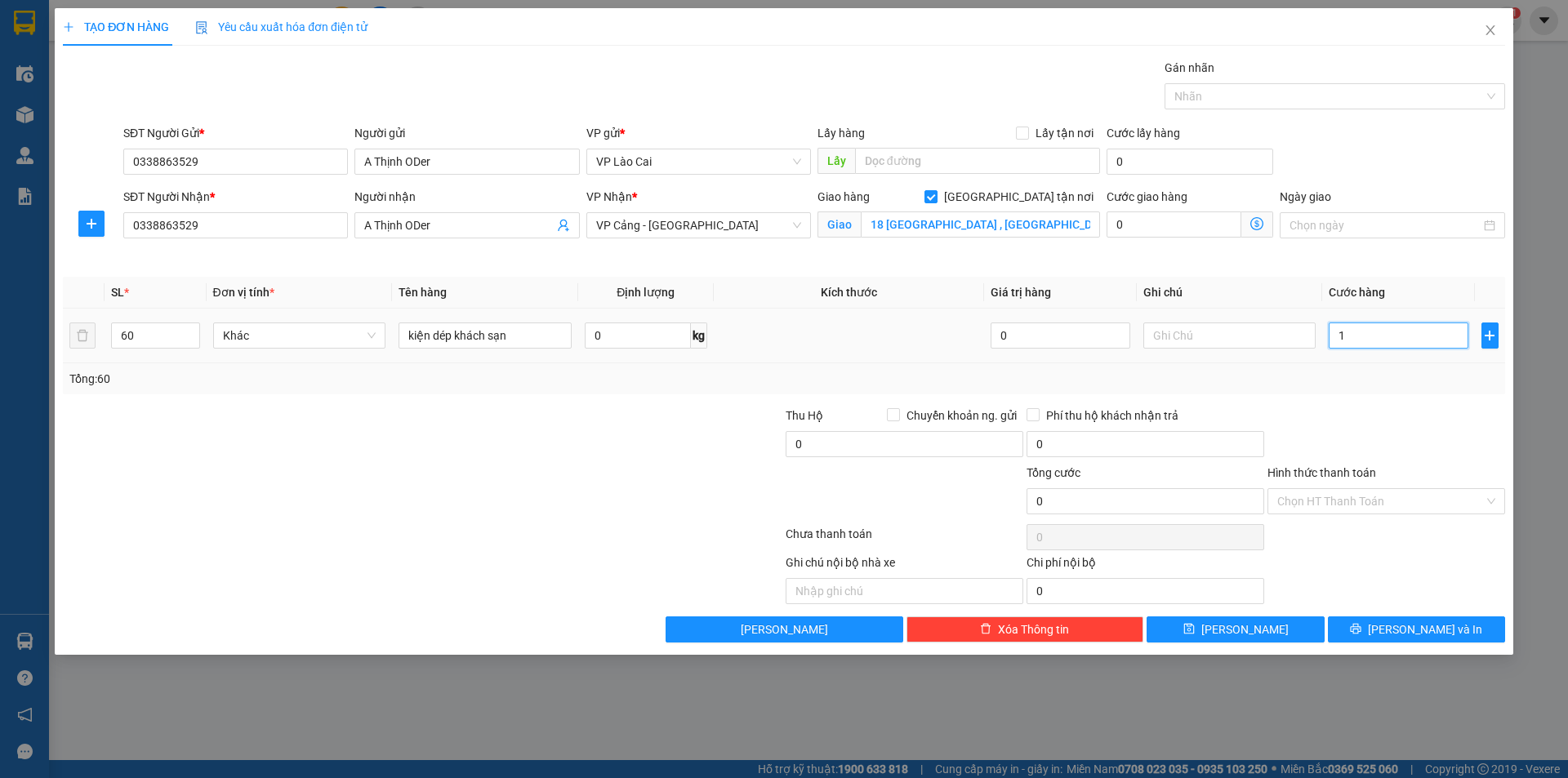
type input "1"
type input "18"
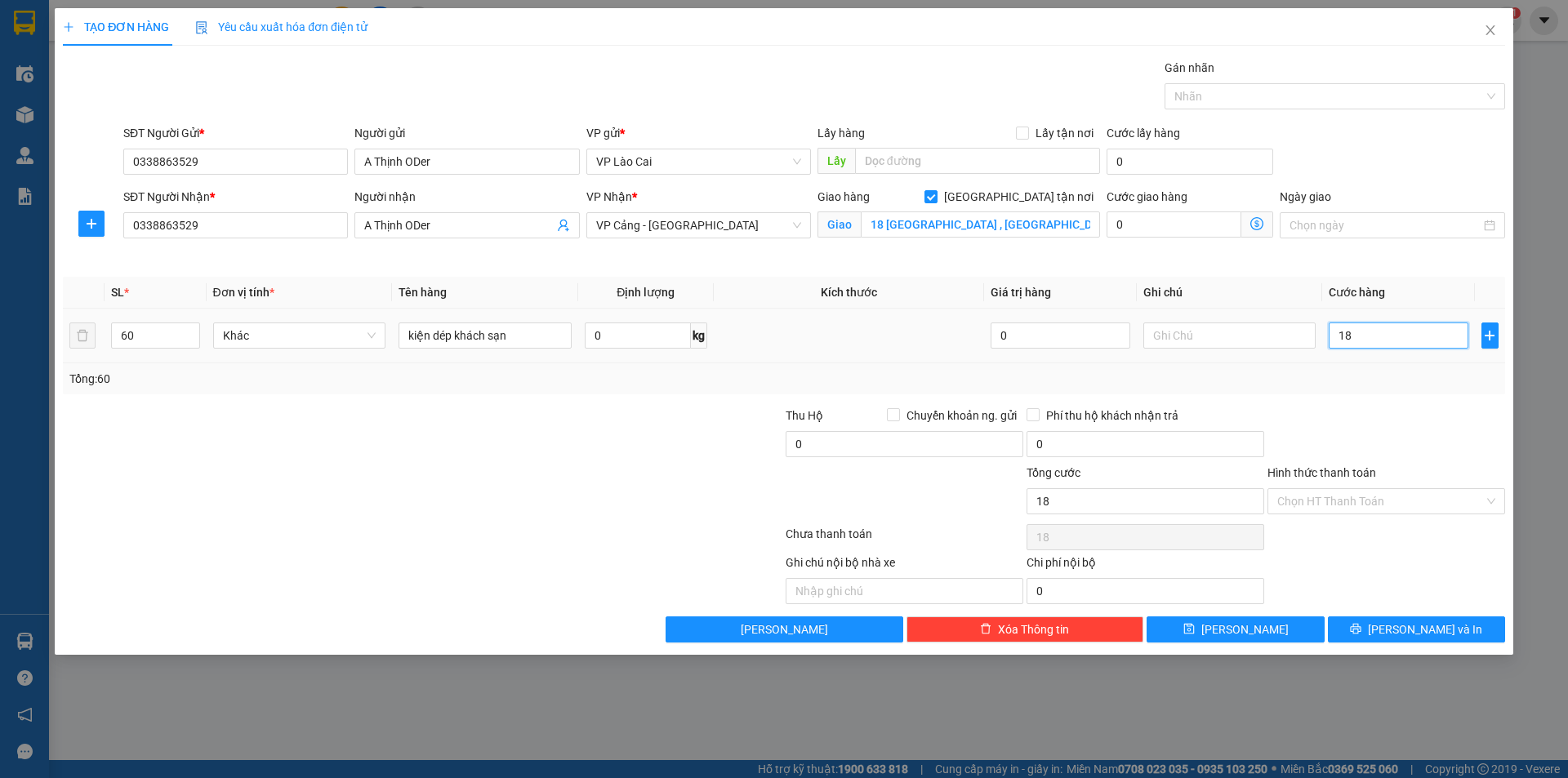
type input "180"
type input "1.800"
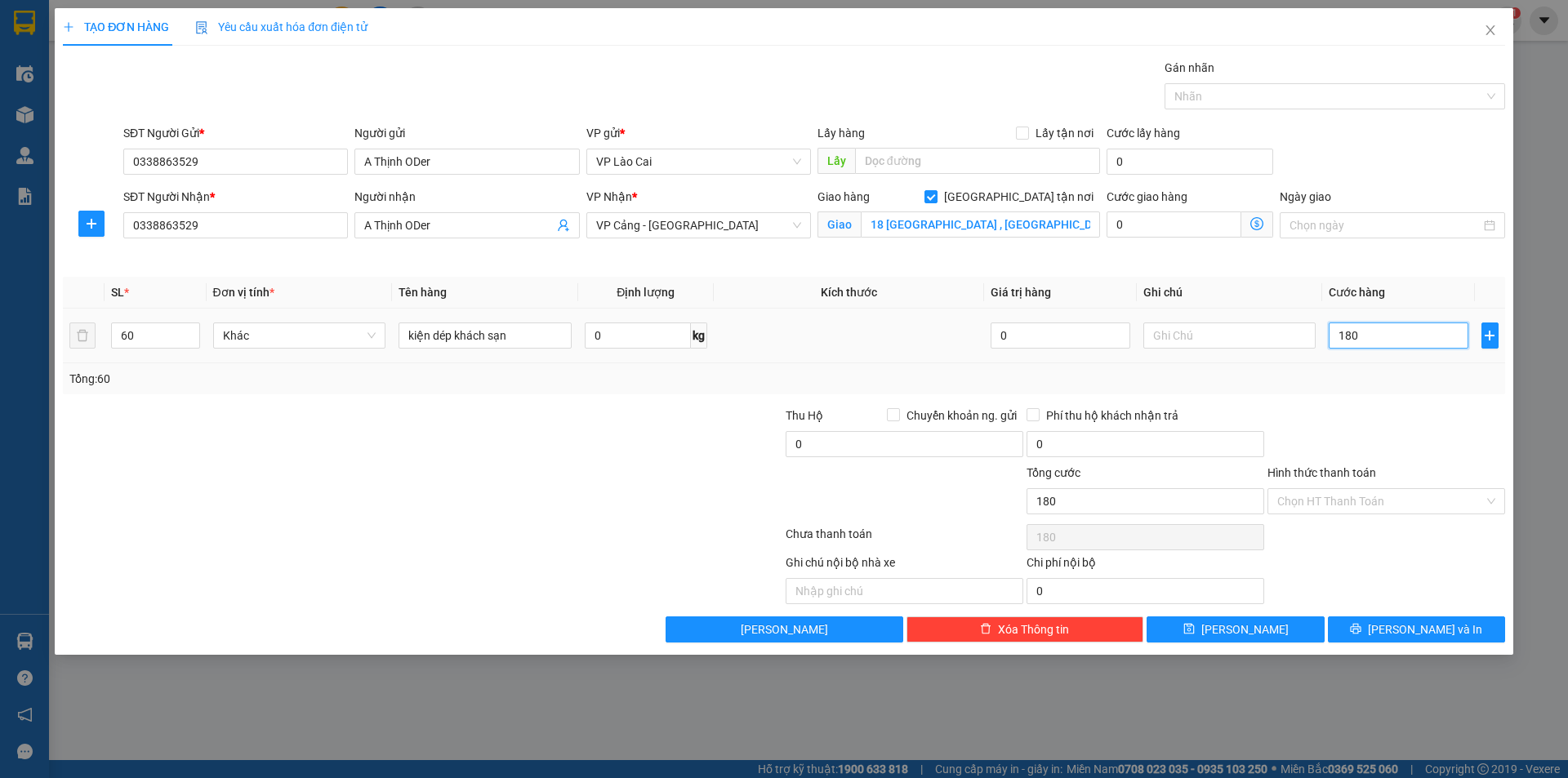
type input "1.800"
type input "18.000"
type input "180.000"
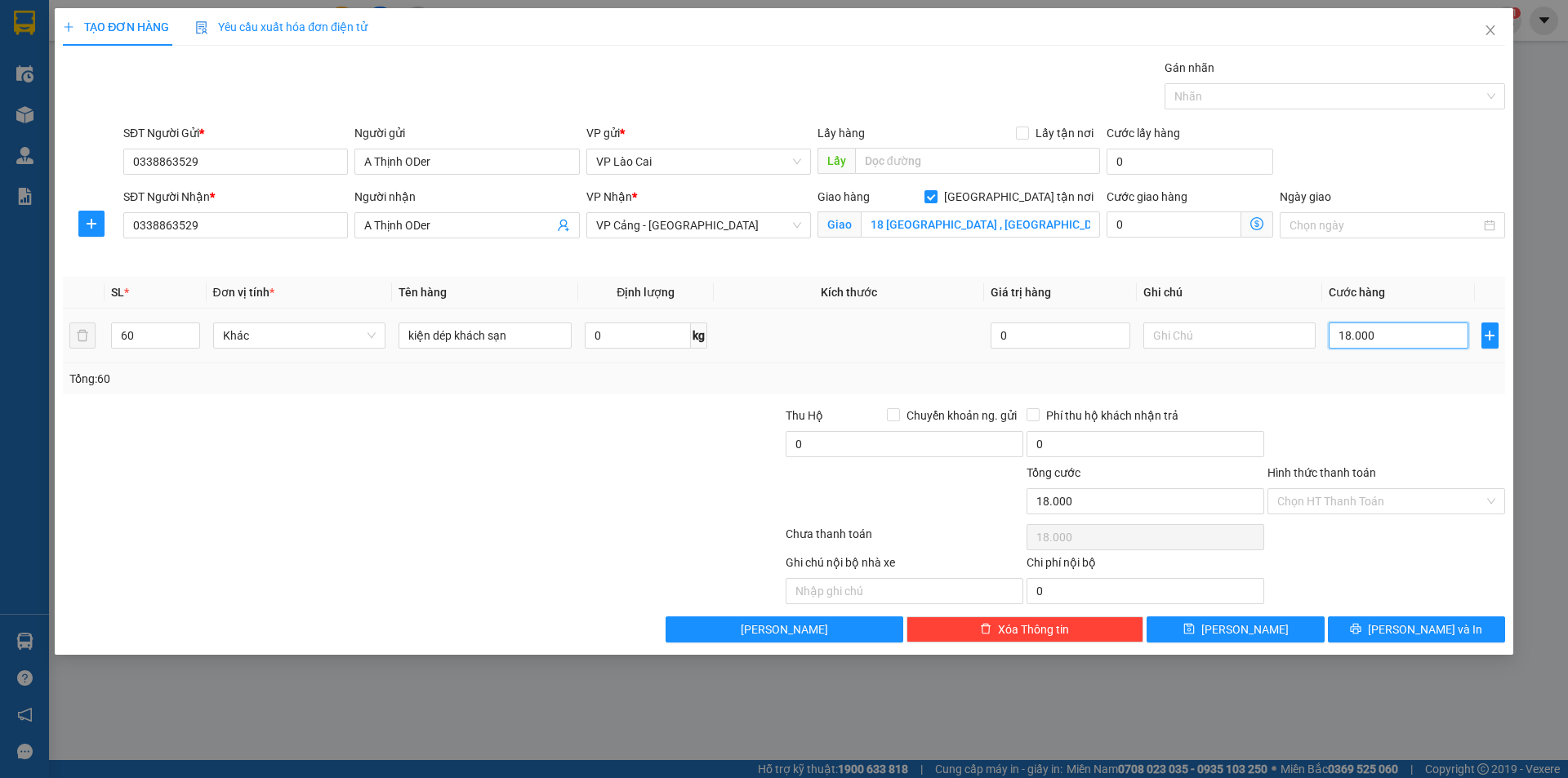
type input "180.000"
type input "1.800.000"
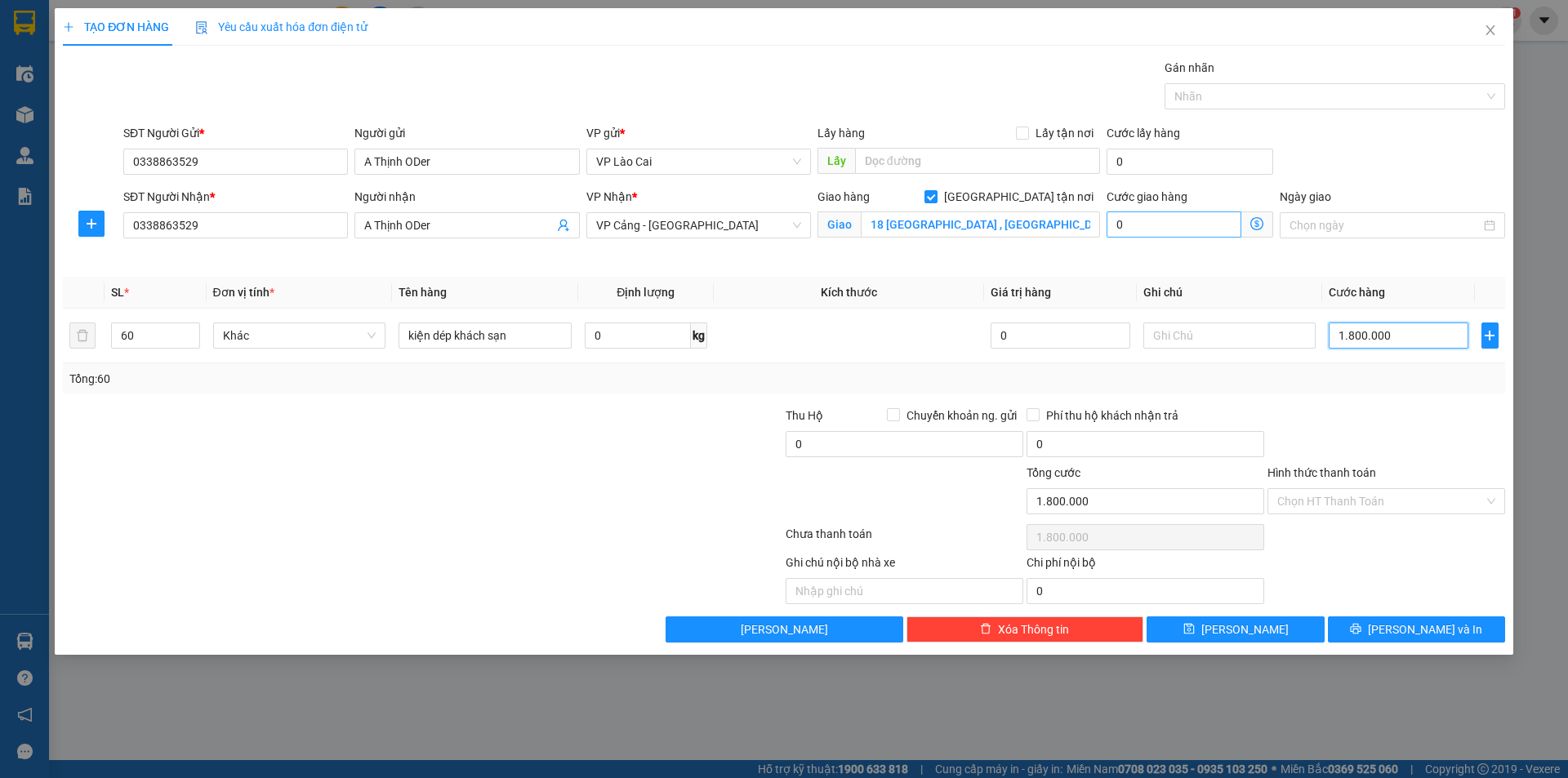
type input "1.800.000"
click at [1167, 222] on input "0" at bounding box center [1175, 224] width 135 height 26
type input "1.800.004"
type input "4"
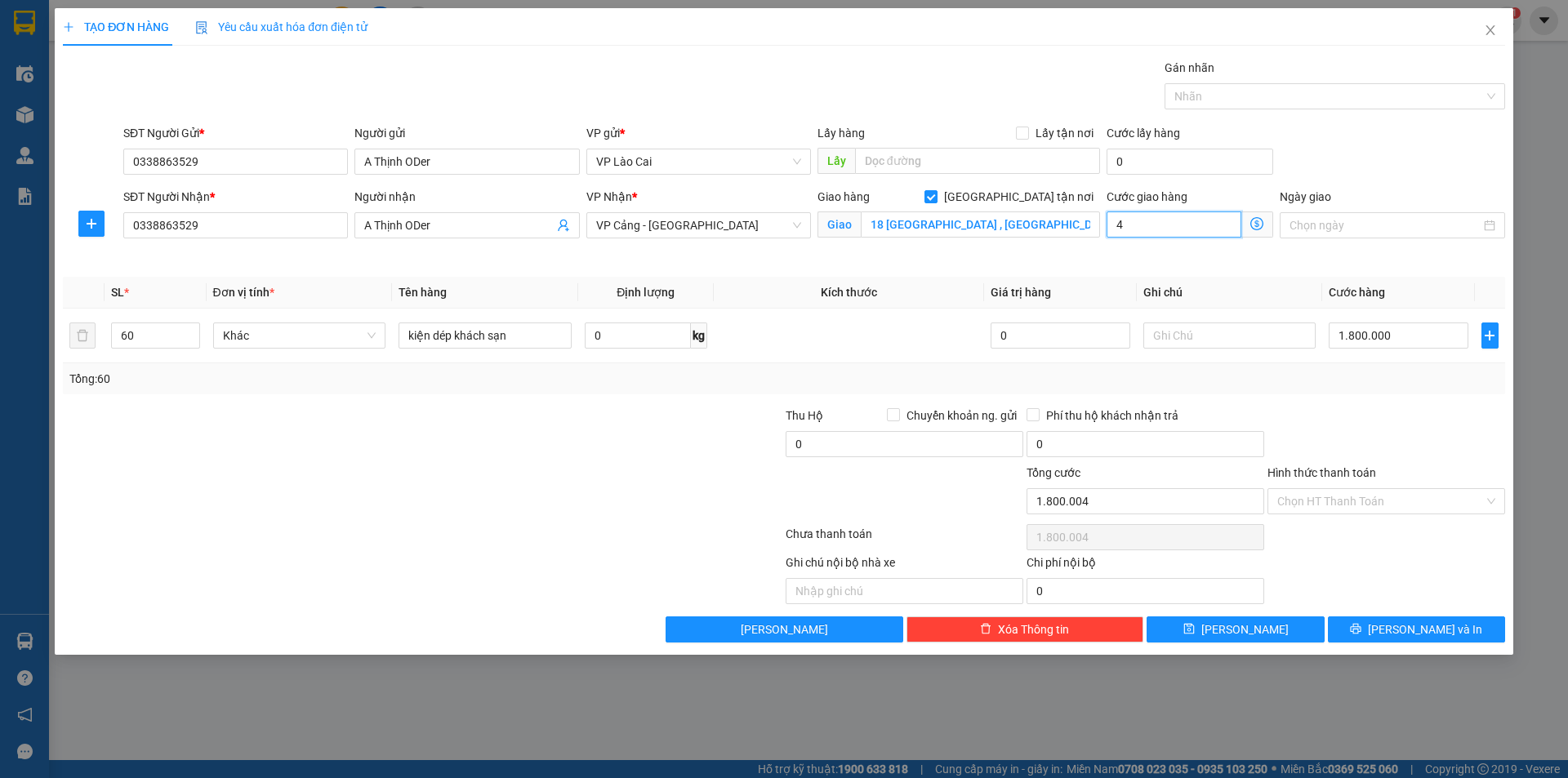
type input "1.800.040"
type input "40"
type input "1.800.400"
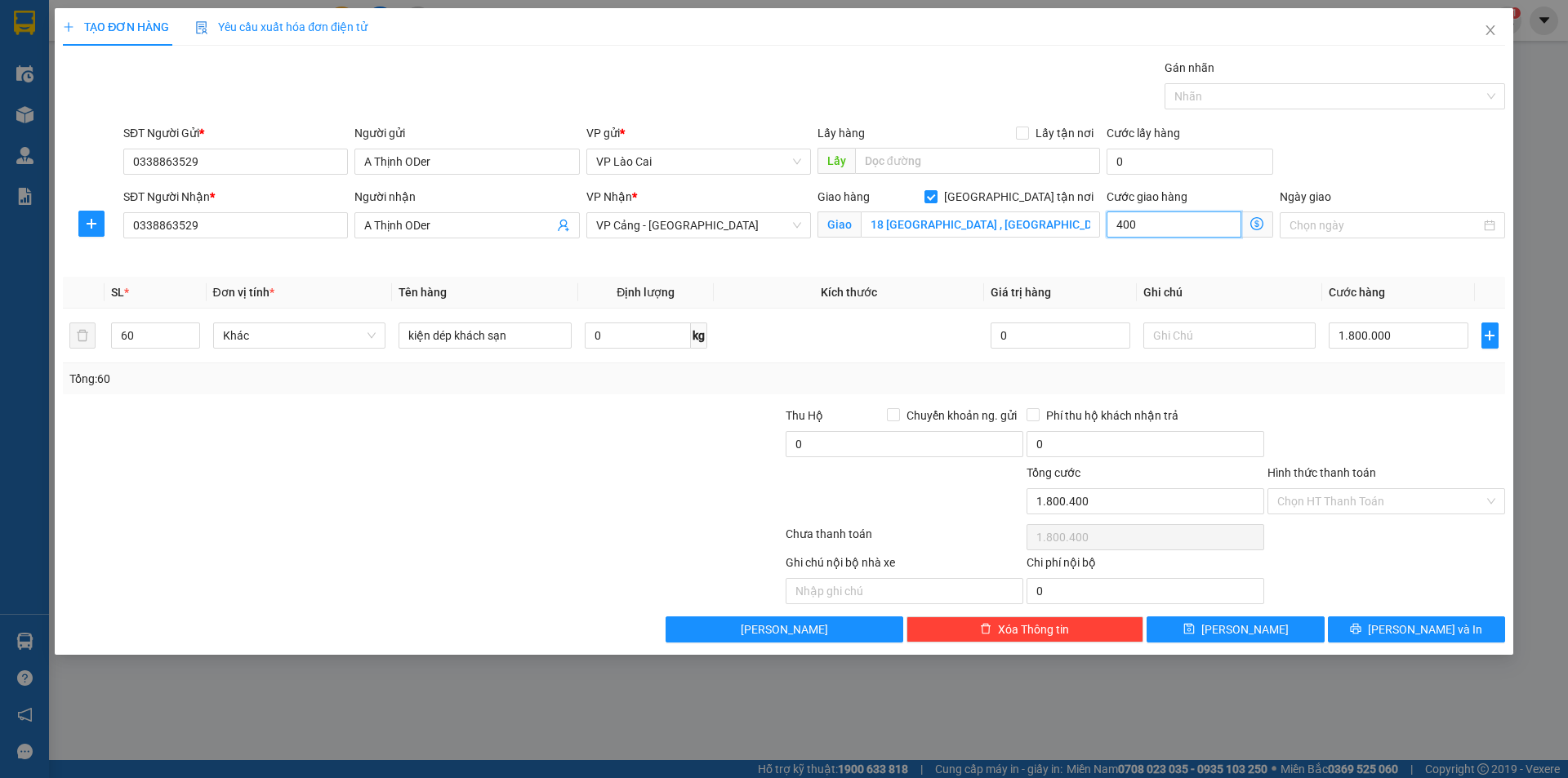
type input "4.000"
type input "1.804.000"
type input "1.840.000"
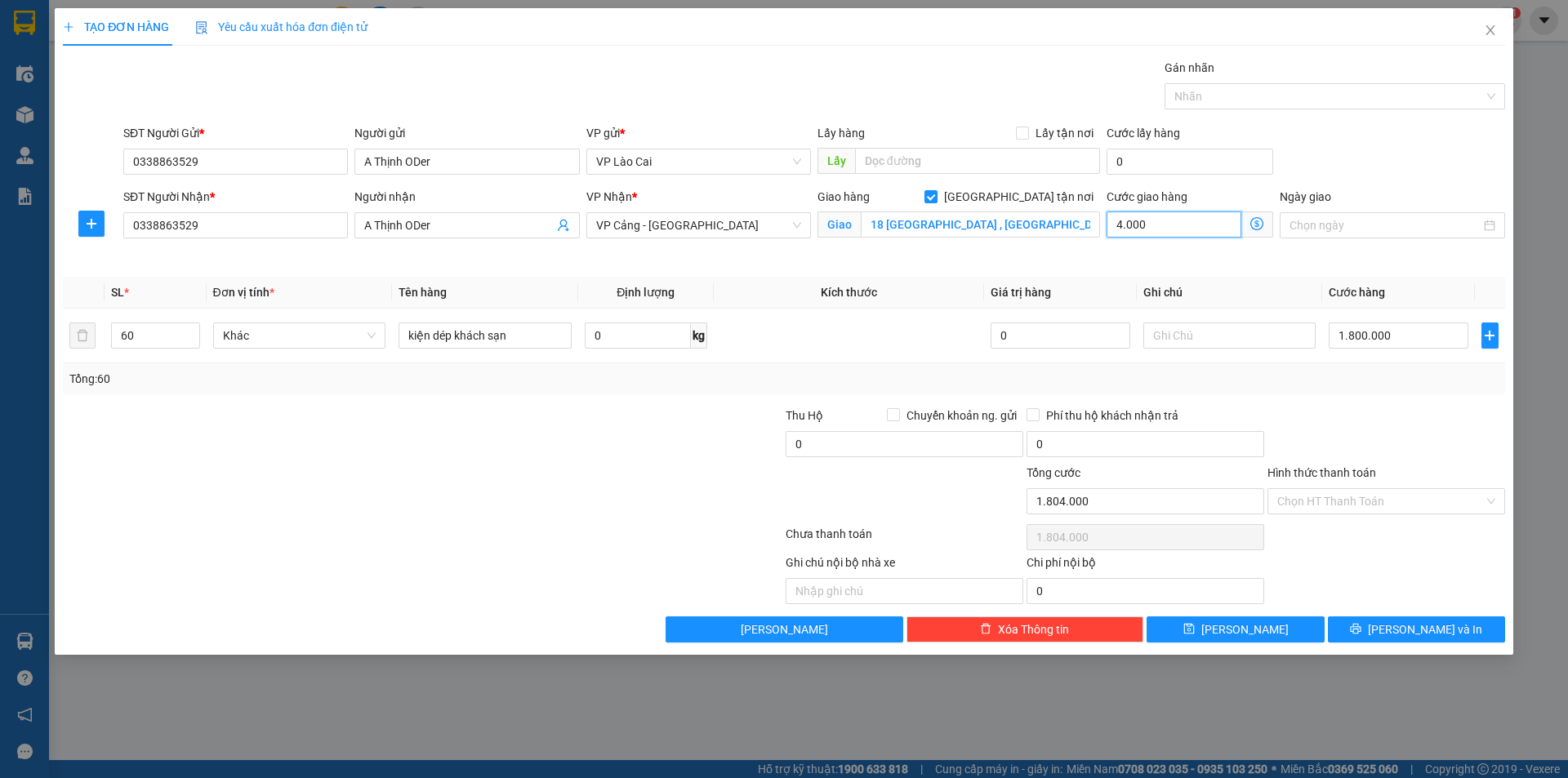
type input "40.000"
type input "2.200.000"
type input "400.000"
type input "1.800.004"
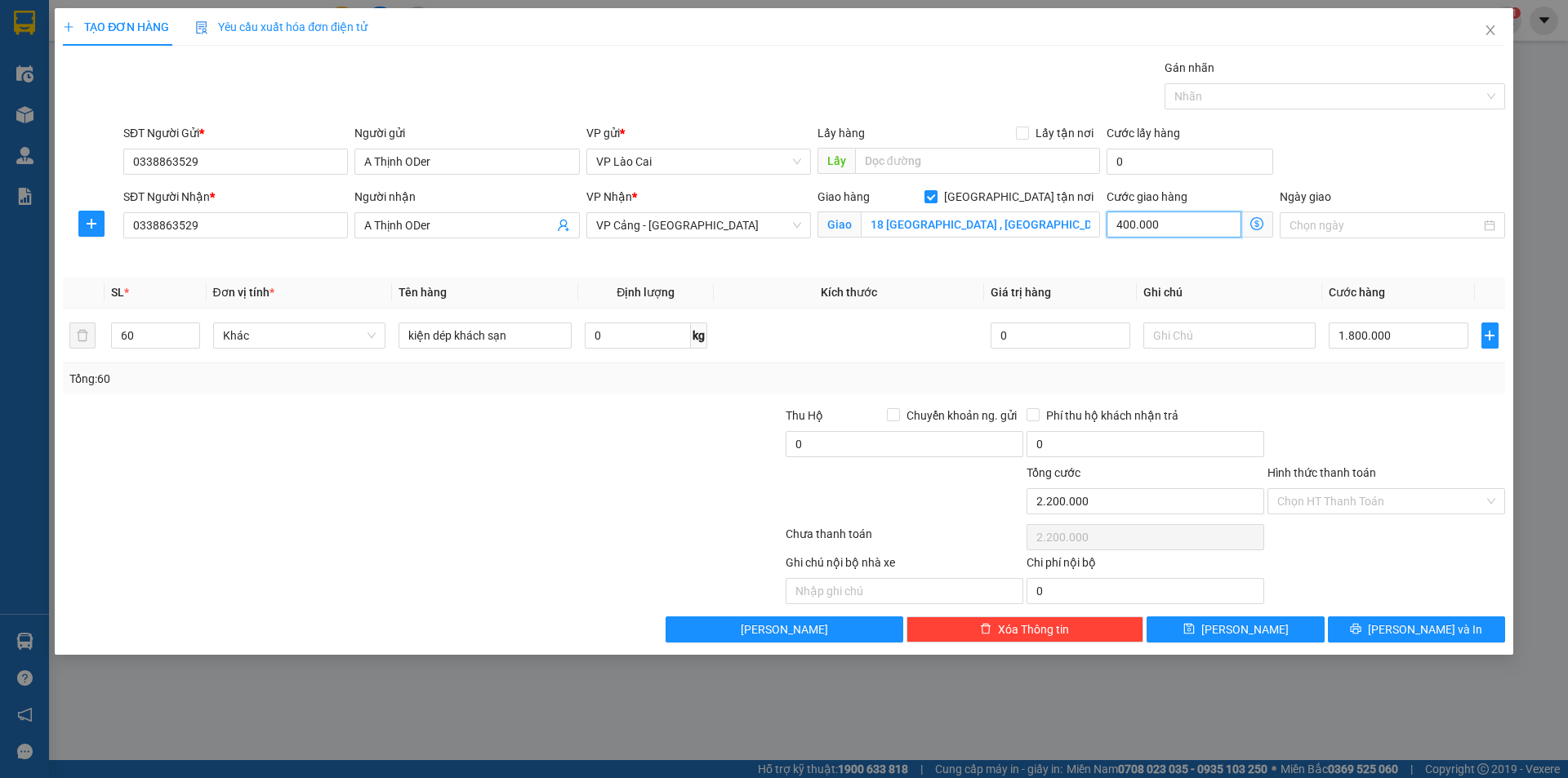
type input "1.800.004"
type input "4"
type input "1.800.045"
type input "45"
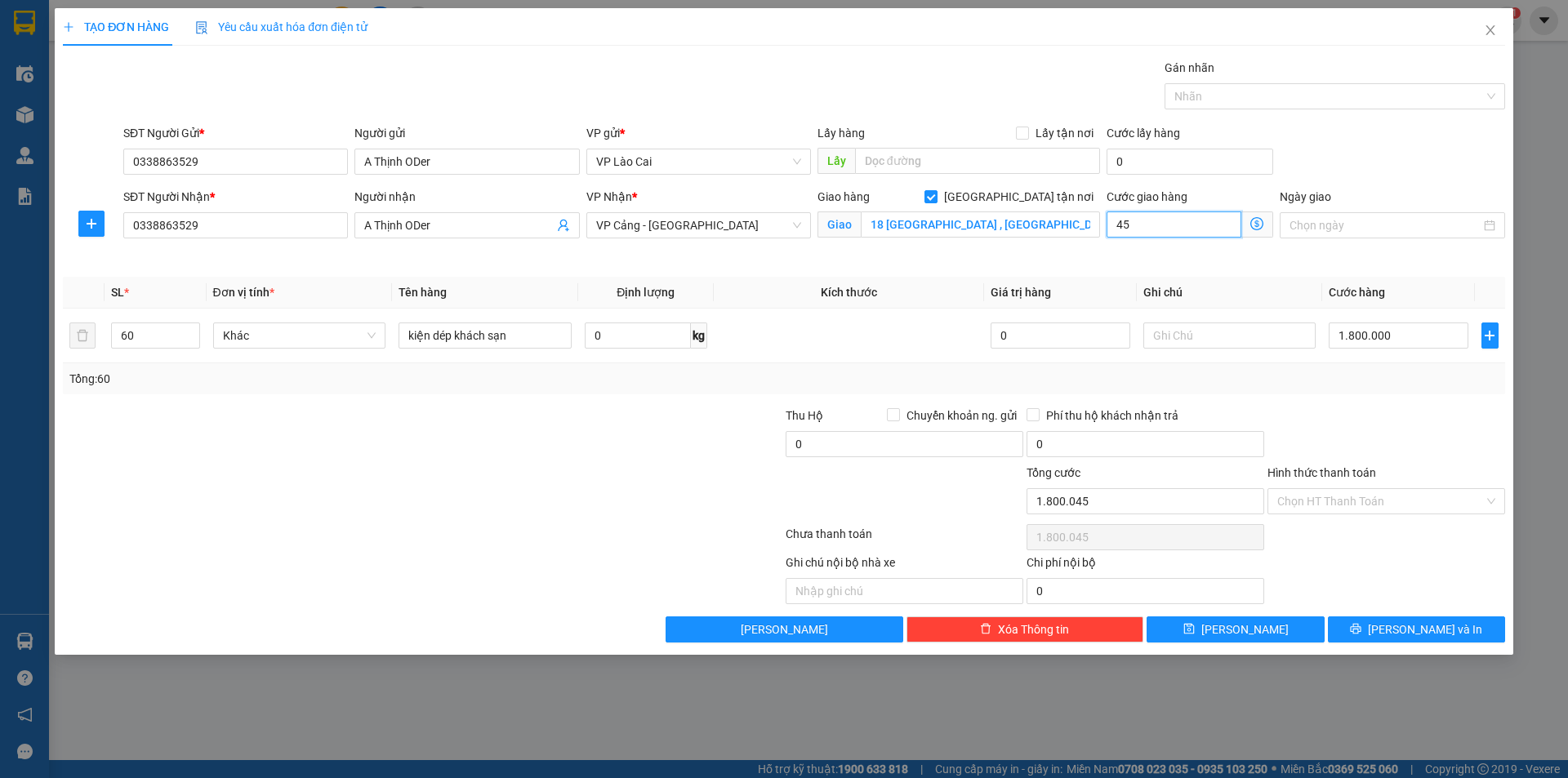
type input "1.800.450"
type input "450"
type input "1.804.500"
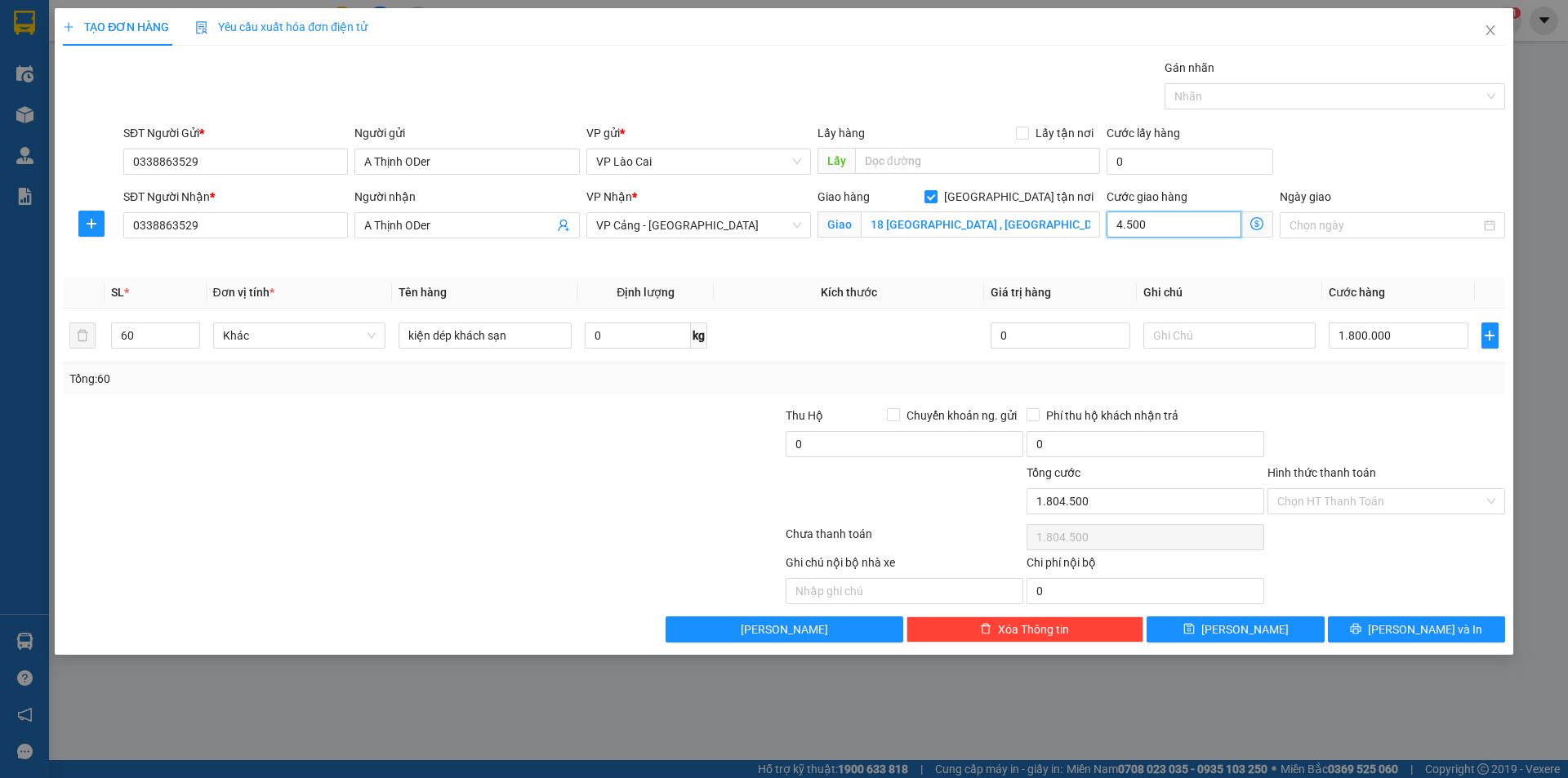
type input "45.000"
type input "1.845.000"
type input "2.250.000"
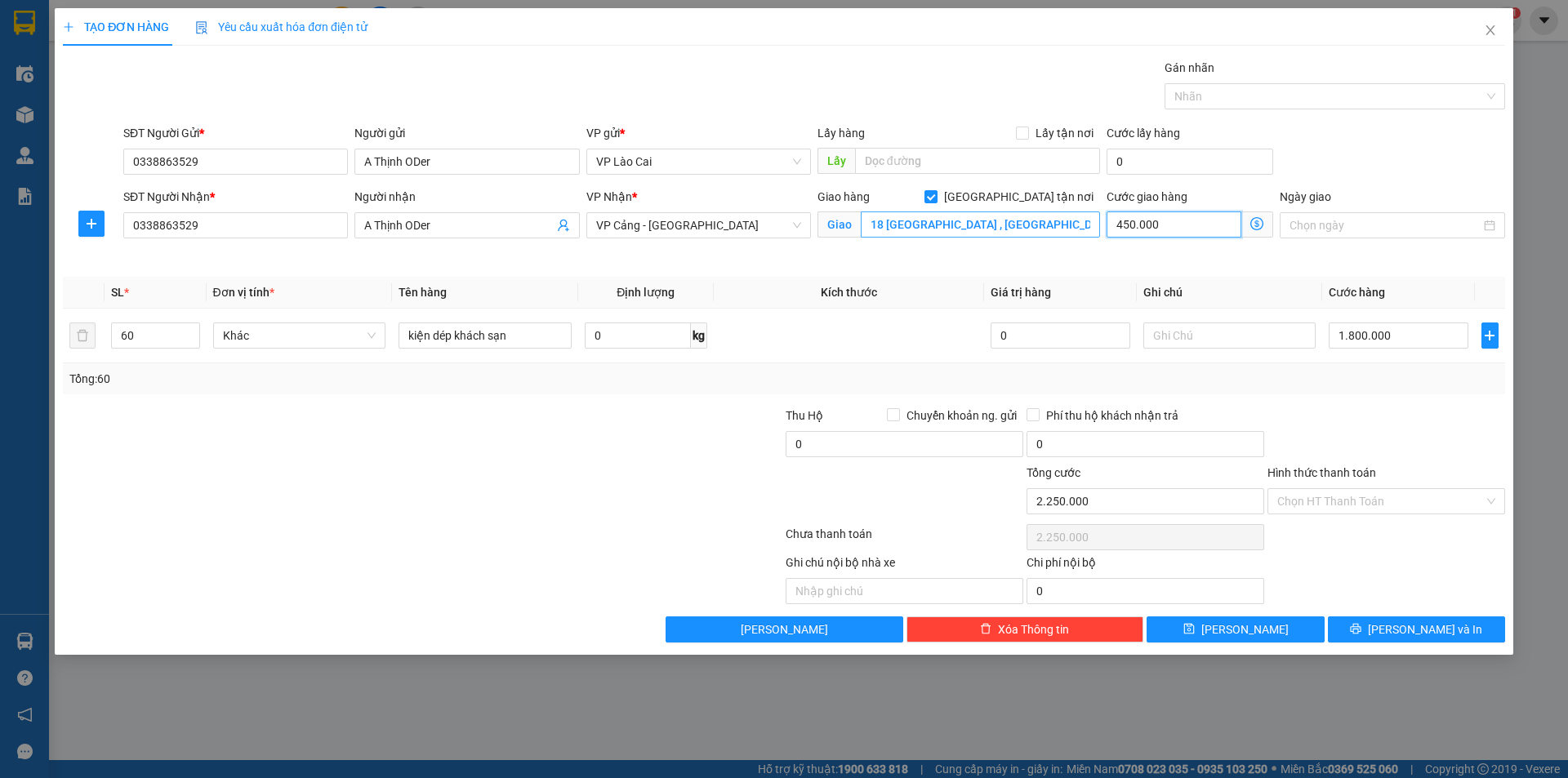
drag, startPoint x: 1182, startPoint y: 224, endPoint x: 1054, endPoint y: 227, distance: 128.0
click at [1054, 227] on div "SĐT Người Nhận * 0338863529 Người nhận A Thịnh ODer VP Nhận * VP Cảng - [GEOGRA…" at bounding box center [815, 227] width 1389 height 77
type input "4"
type input "1.800.004"
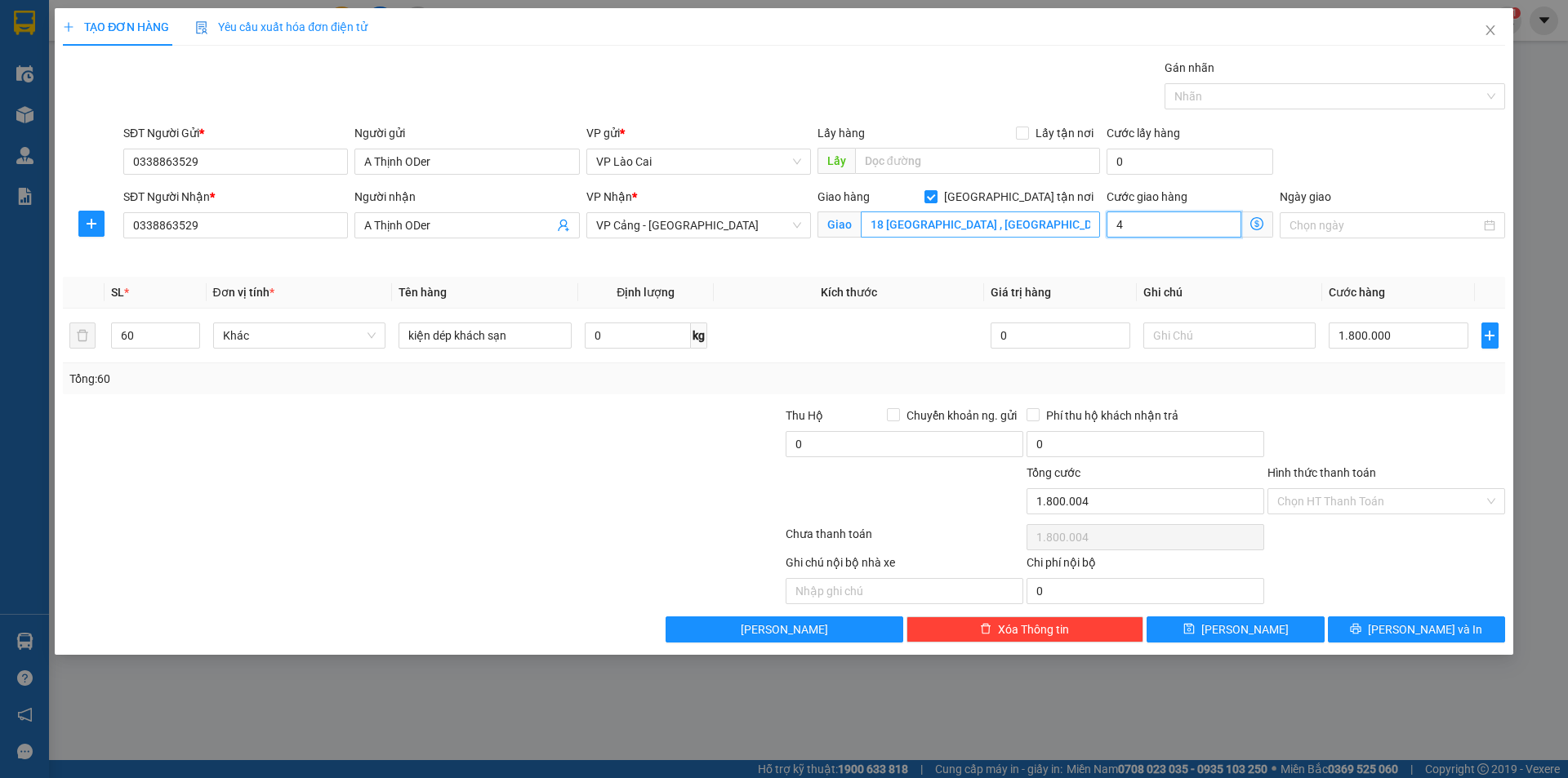
type input "1.800.040"
type input "40"
type input "1.800.400"
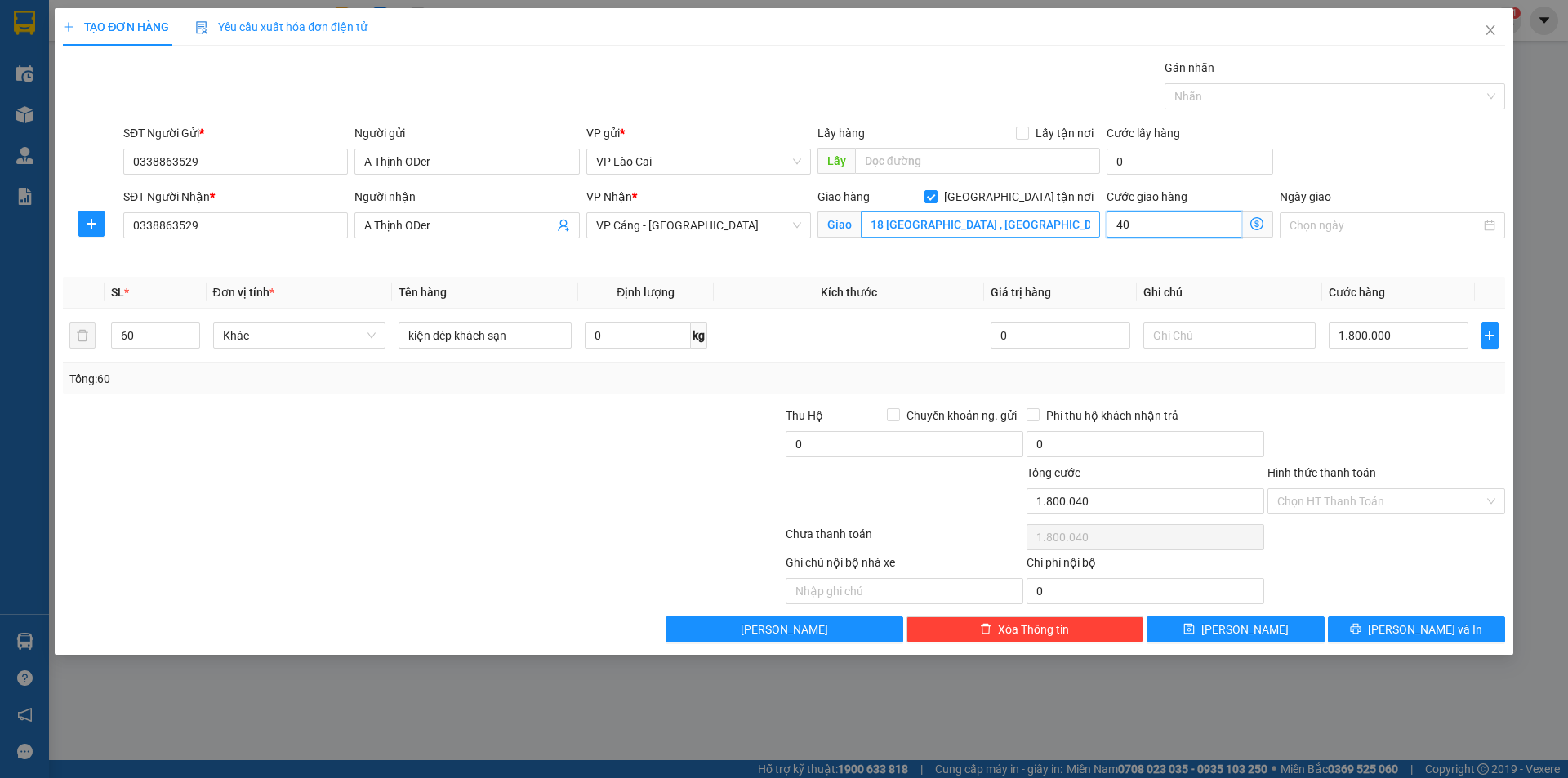
type input "400"
type input "1.804.000"
type input "4.000"
type input "1.840.000"
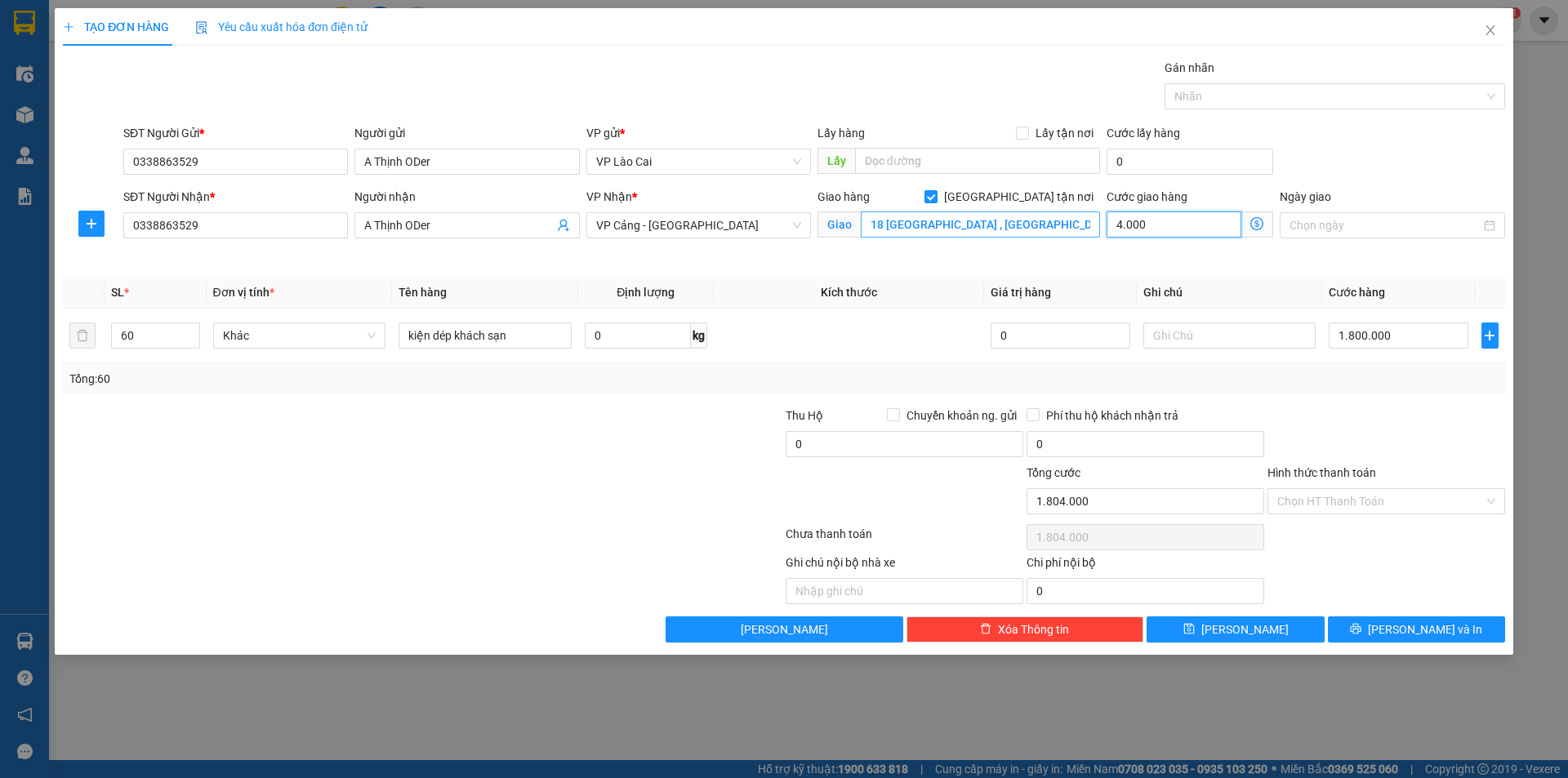
type input "1.840.000"
type input "40.000"
type input "2.200.000"
type input "400.000"
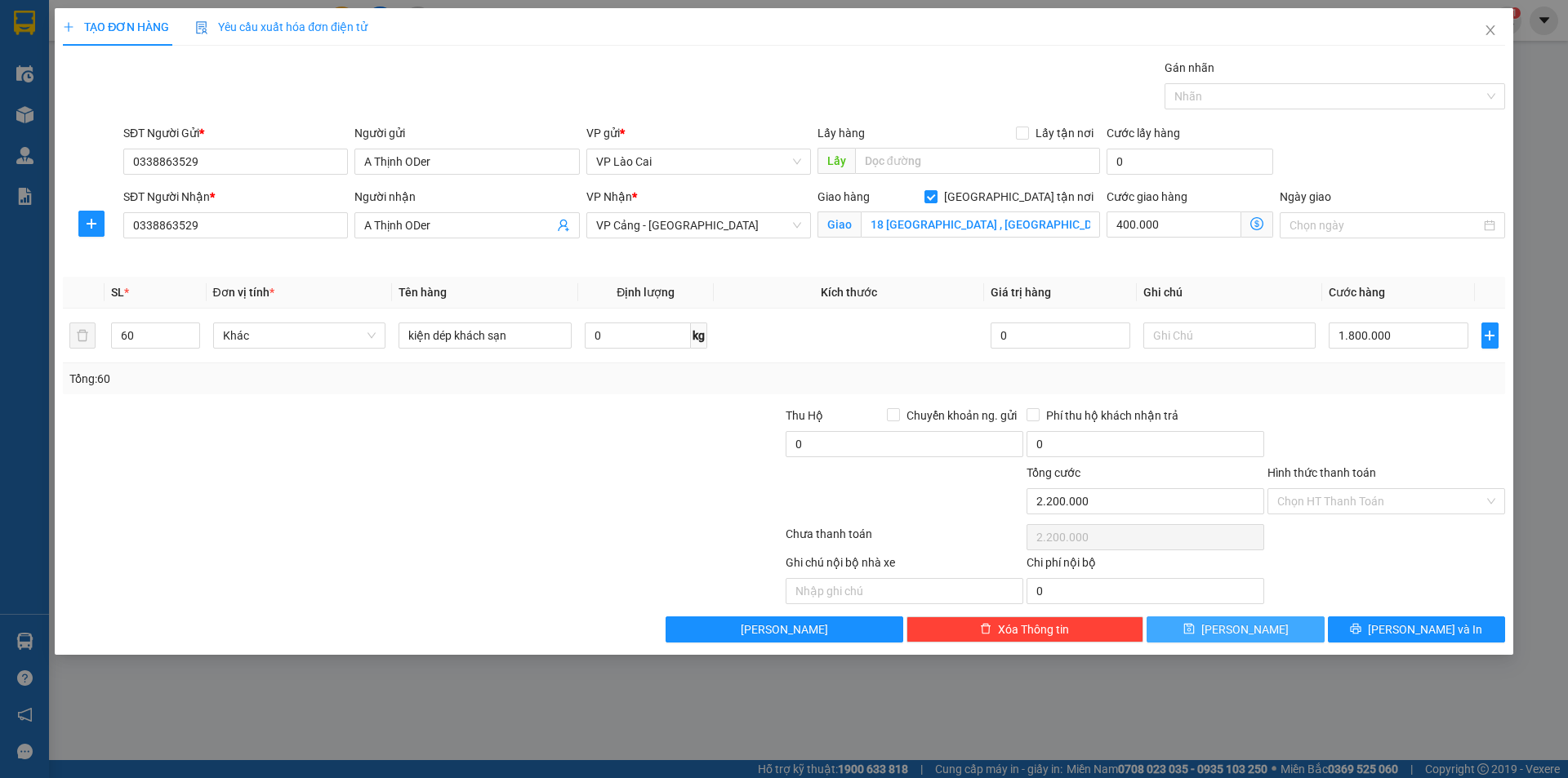
click at [1258, 634] on button "[PERSON_NAME]" at bounding box center [1235, 630] width 177 height 26
checkbox input "false"
type input "1"
type input "0"
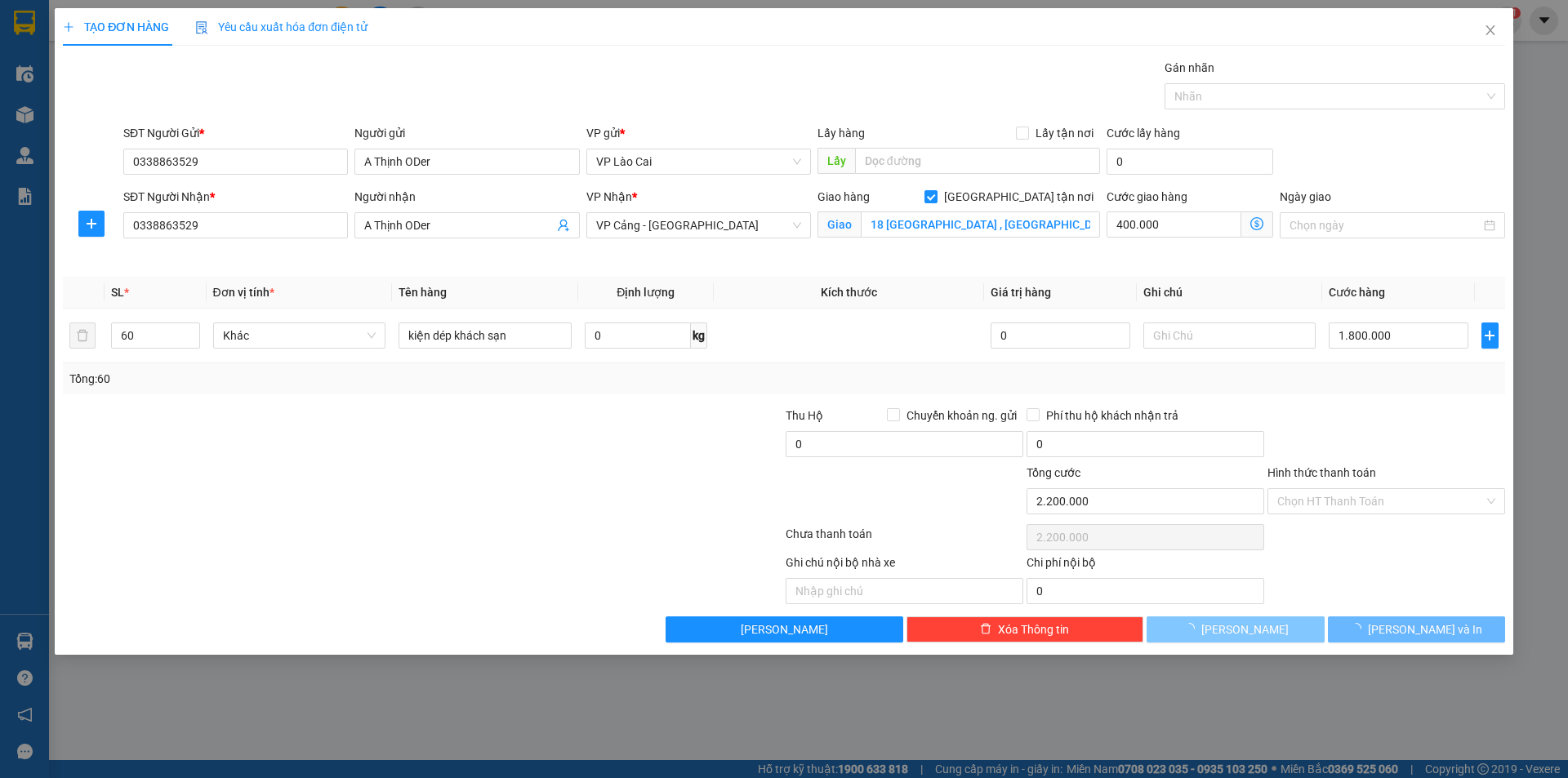
type input "0"
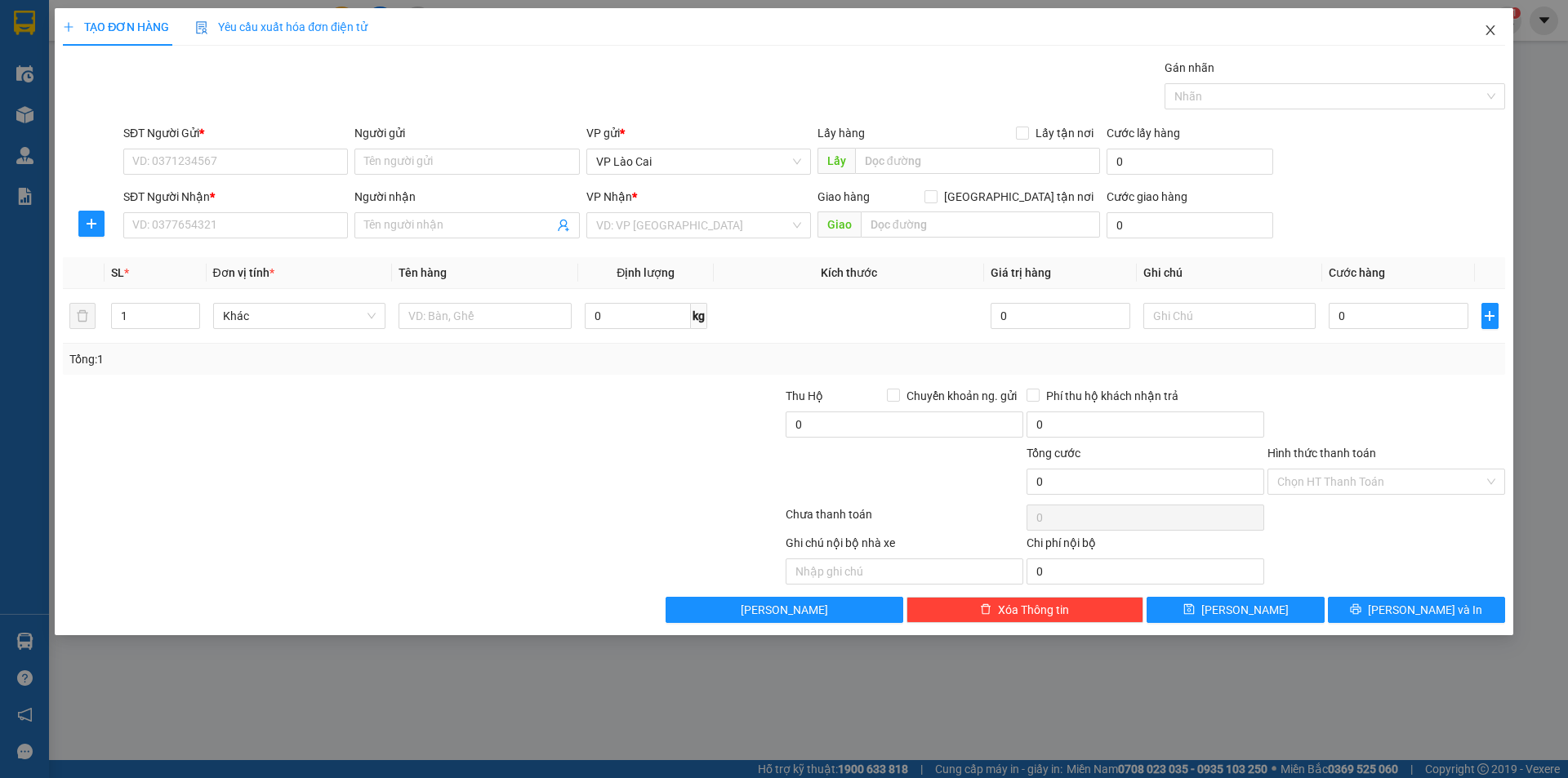
click at [1495, 25] on icon "close" at bounding box center [1491, 31] width 14 height 13
